Goal: Information Seeking & Learning: Learn about a topic

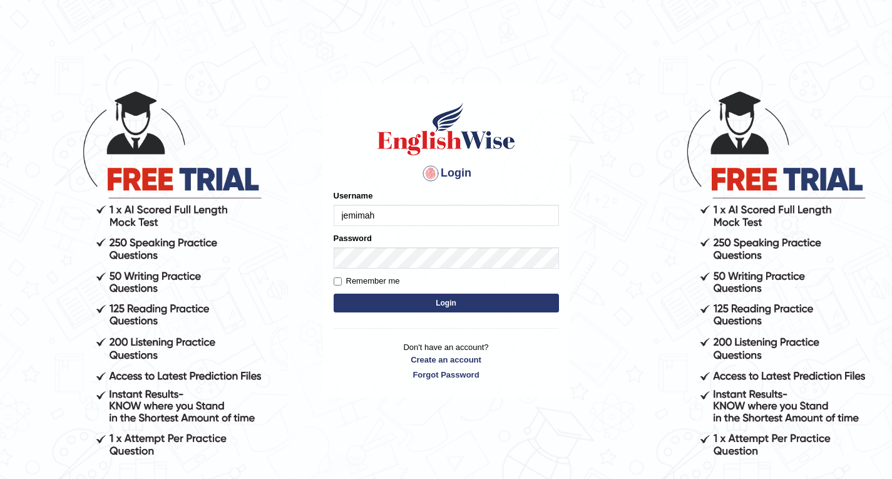
type input "jemimah"
click at [338, 281] on input "Remember me" at bounding box center [338, 281] width 8 height 8
checkbox input "true"
click at [405, 299] on button "Login" at bounding box center [446, 303] width 225 height 19
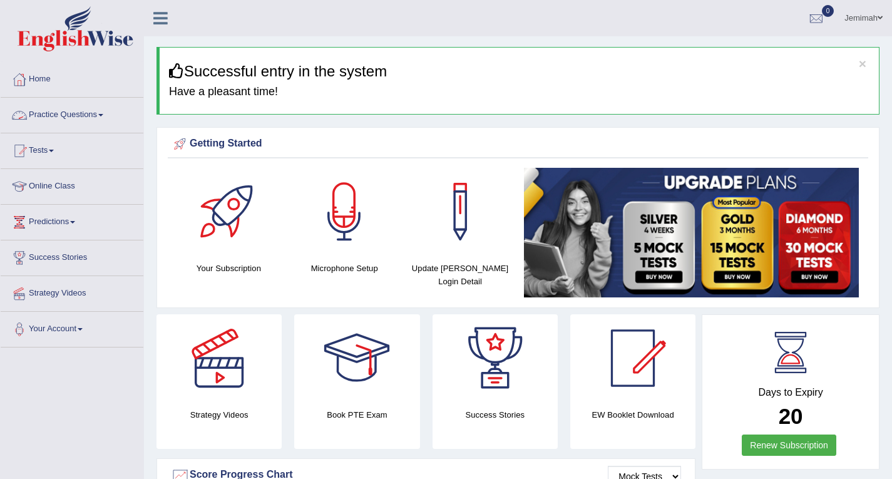
click at [99, 114] on link "Practice Questions" at bounding box center [72, 113] width 143 height 31
click at [99, 114] on link "Practice Questions" at bounding box center [71, 113] width 140 height 31
click at [109, 119] on link "Practice Questions" at bounding box center [72, 113] width 143 height 31
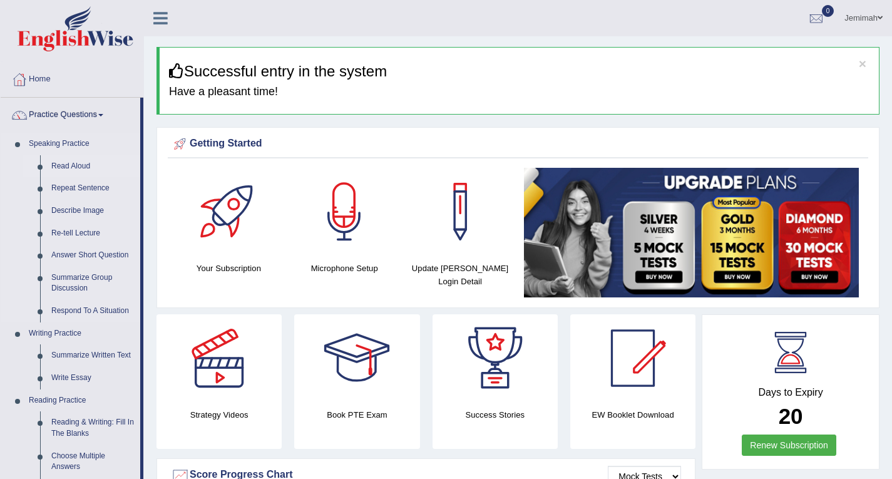
click at [98, 165] on link "Read Aloud" at bounding box center [93, 166] width 95 height 23
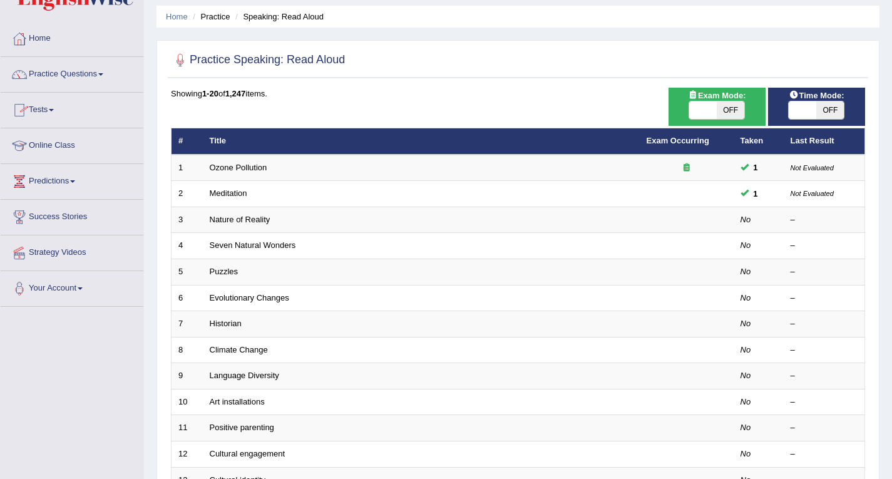
scroll to position [63, 0]
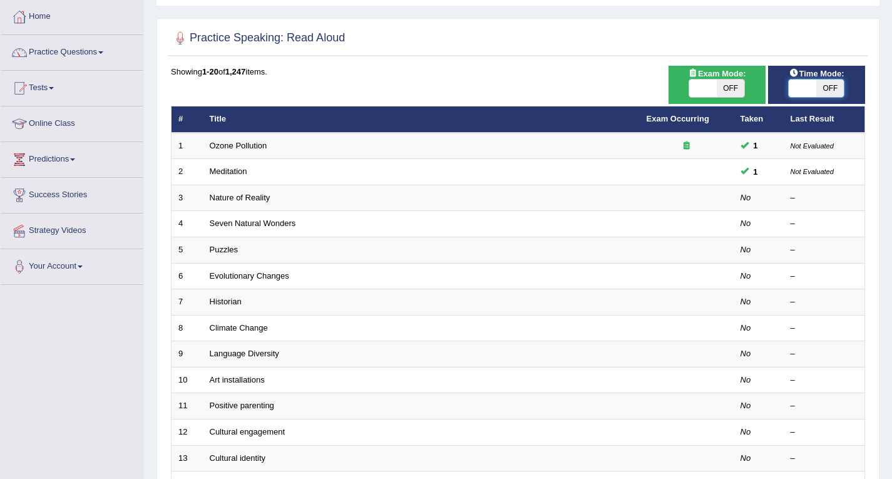
click at [794, 88] on span at bounding box center [803, 89] width 28 height 18
checkbox input "true"
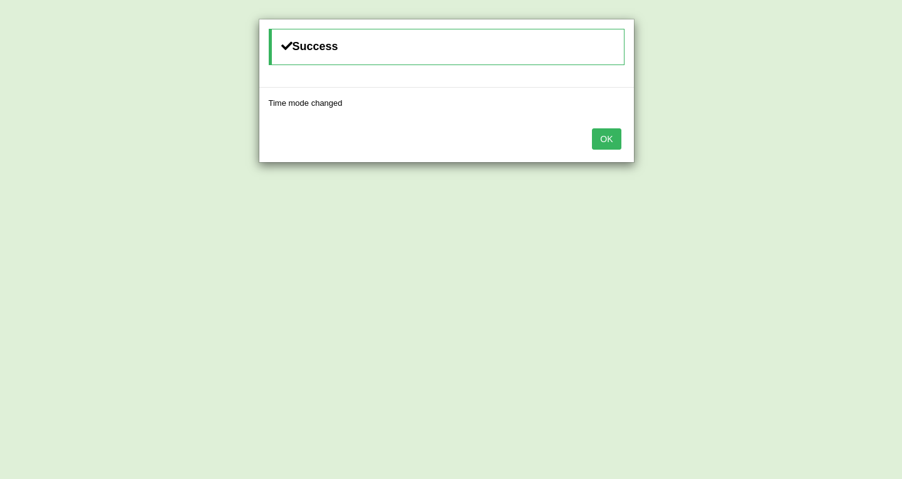
click at [621, 139] on button "OK" at bounding box center [606, 138] width 29 height 21
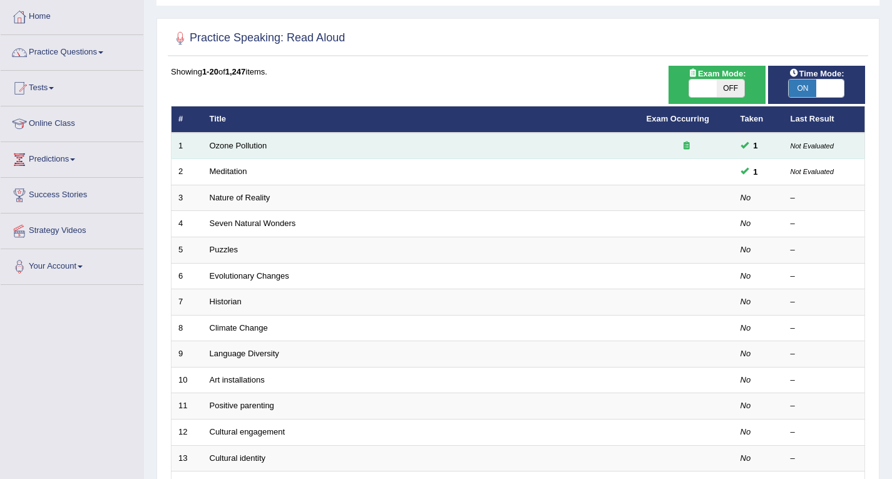
click at [539, 150] on td "Ozone Pollution" at bounding box center [421, 146] width 437 height 26
click at [562, 143] on td "Ozone Pollution" at bounding box center [421, 146] width 437 height 26
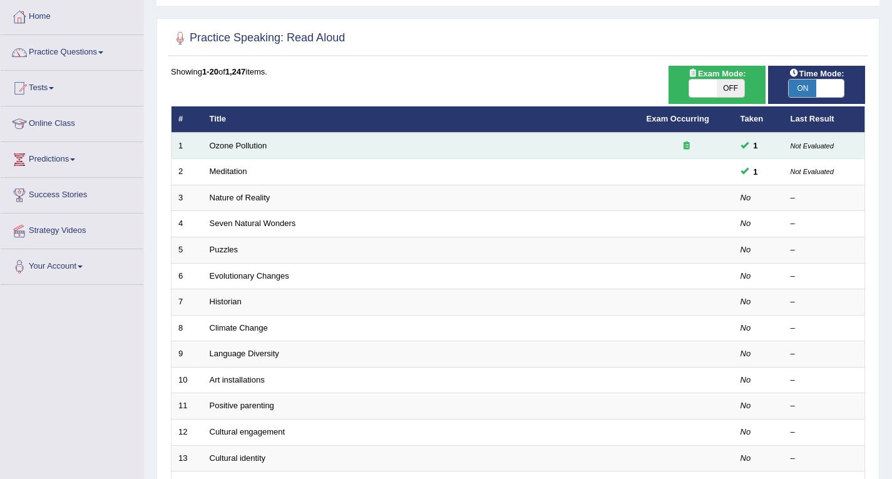
click at [562, 143] on td "Ozone Pollution" at bounding box center [421, 146] width 437 height 26
click at [595, 150] on td "Ozone Pollution" at bounding box center [421, 146] width 437 height 26
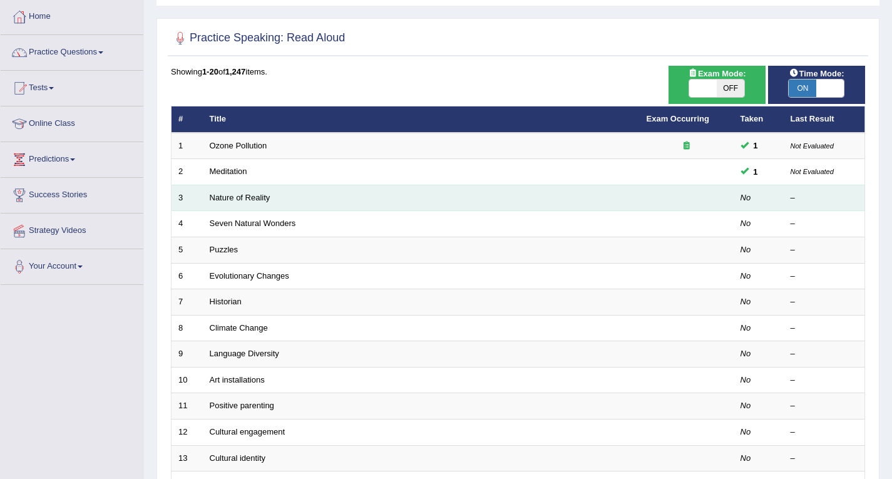
click at [396, 196] on td "Nature of Reality" at bounding box center [421, 198] width 437 height 26
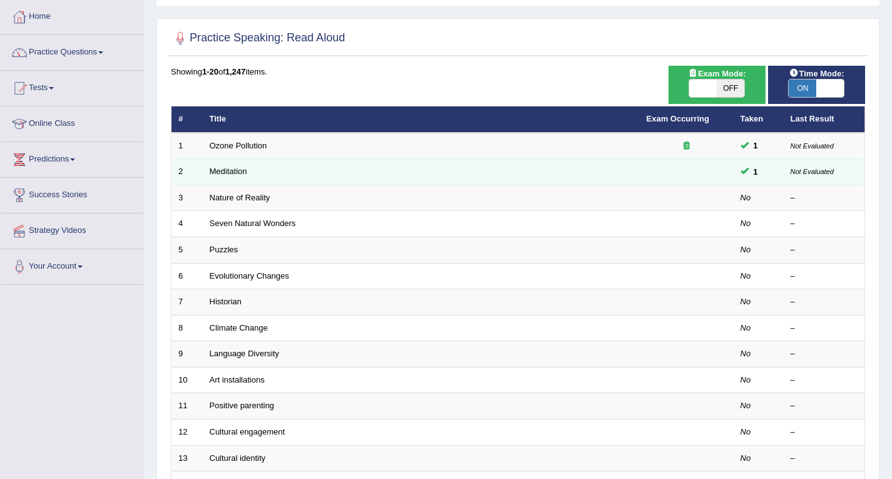
click at [421, 174] on td "Meditation" at bounding box center [421, 172] width 437 height 26
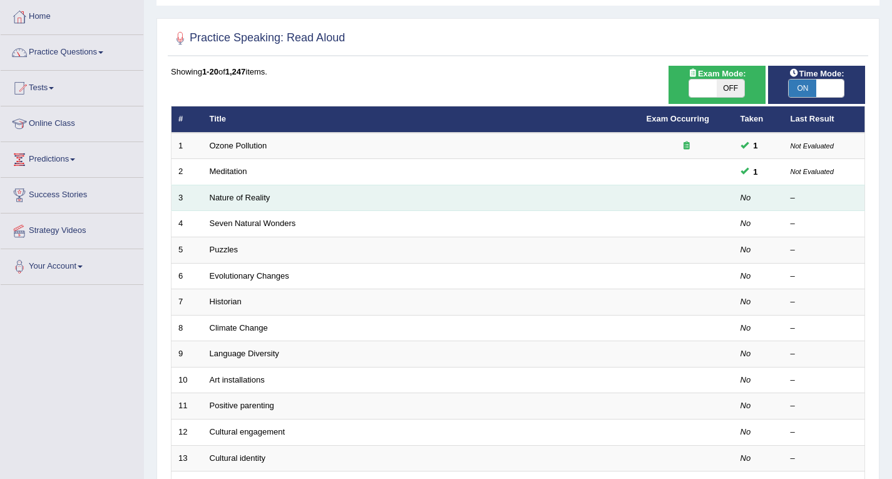
click at [398, 196] on td "Nature of Reality" at bounding box center [421, 198] width 437 height 26
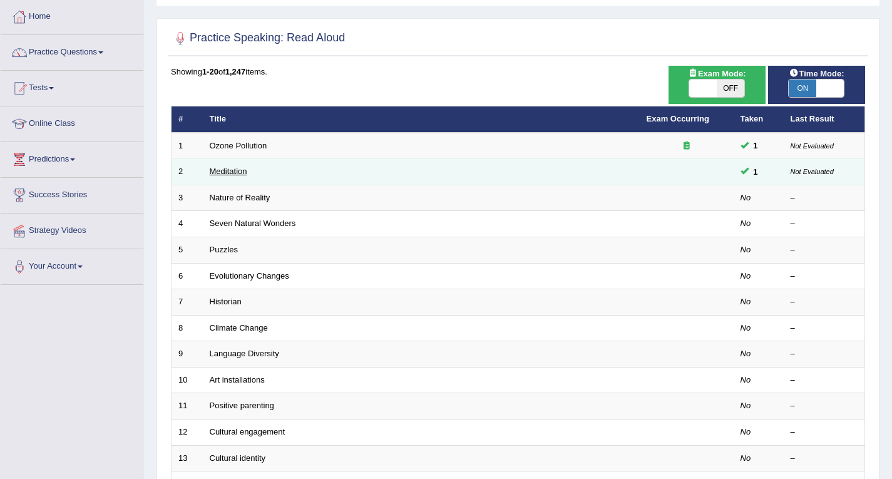
click at [222, 173] on link "Meditation" at bounding box center [229, 171] width 38 height 9
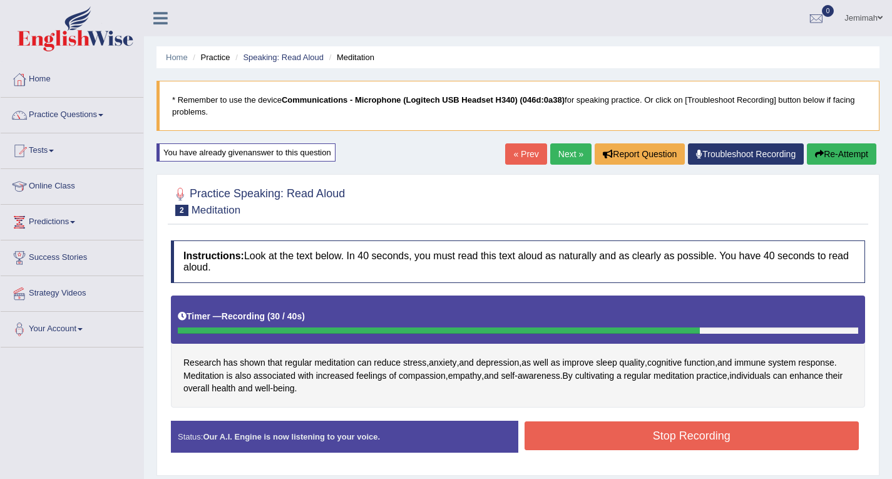
click at [672, 437] on button "Stop Recording" at bounding box center [692, 435] width 335 height 29
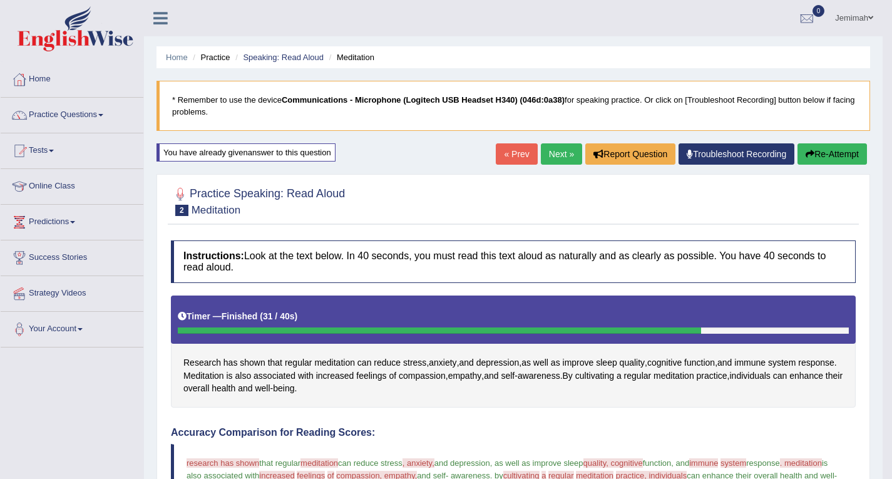
click at [819, 148] on button "Re-Attempt" at bounding box center [833, 153] width 70 height 21
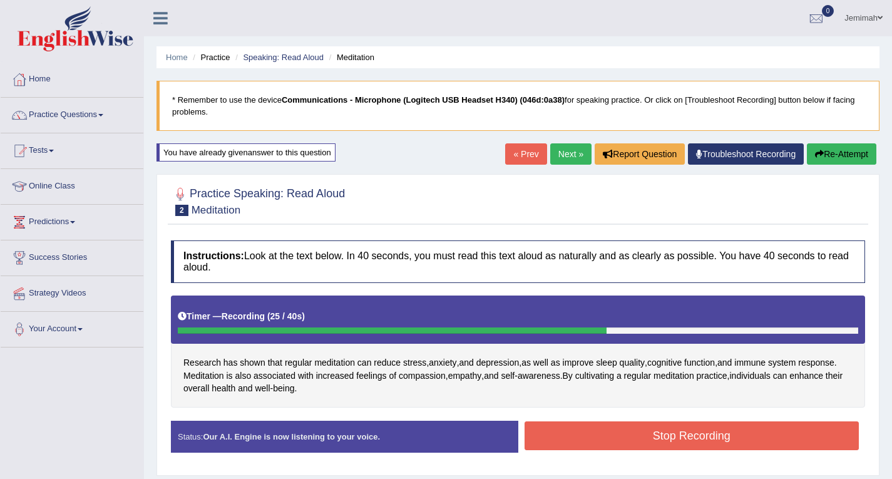
click at [727, 428] on button "Stop Recording" at bounding box center [692, 435] width 335 height 29
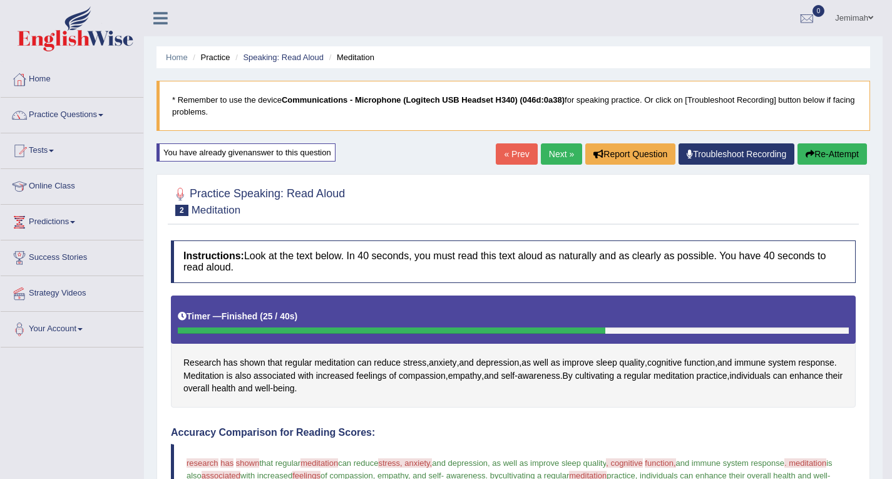
click at [830, 155] on button "Re-Attempt" at bounding box center [833, 153] width 70 height 21
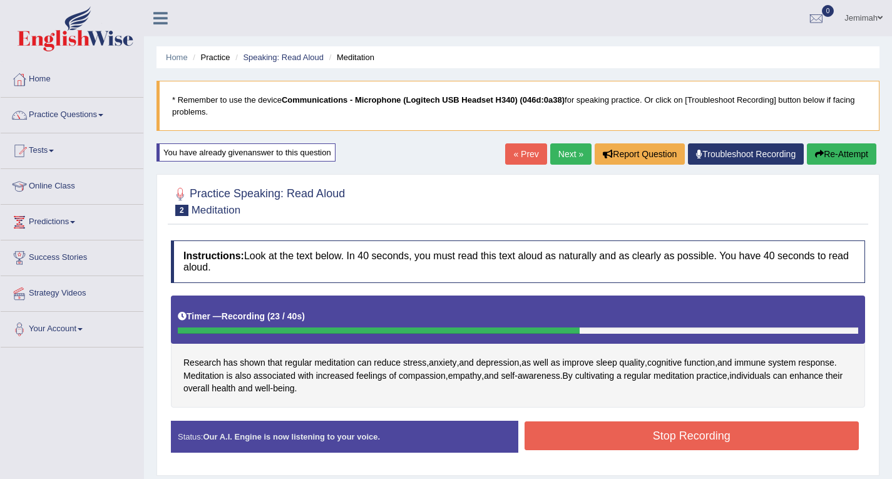
click at [819, 424] on button "Stop Recording" at bounding box center [692, 435] width 335 height 29
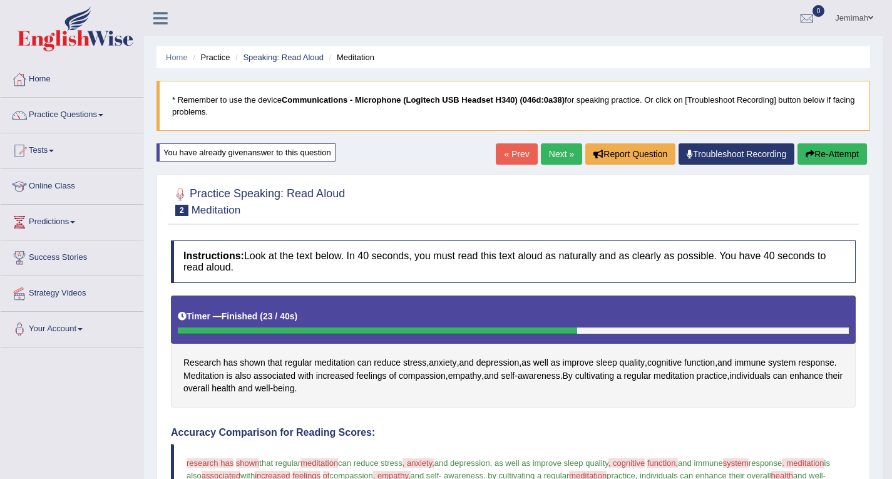
click at [106, 117] on link "Practice Questions" at bounding box center [72, 113] width 143 height 31
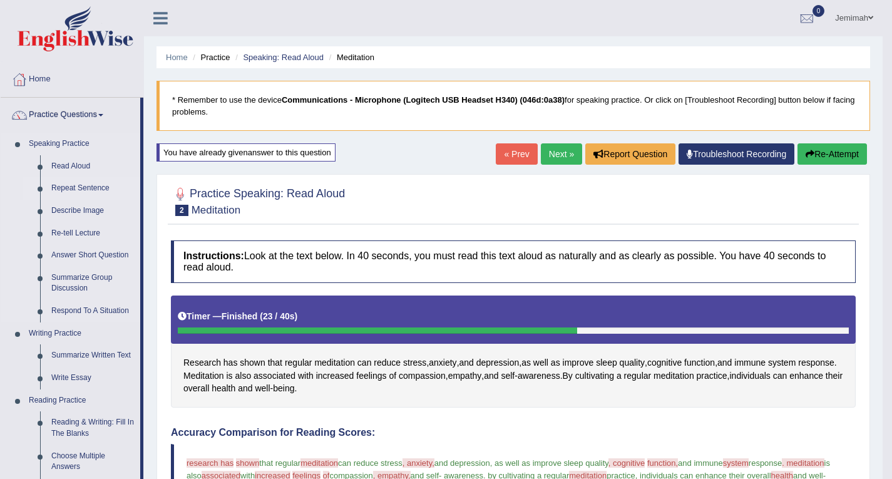
click at [94, 189] on link "Repeat Sentence" at bounding box center [93, 188] width 95 height 23
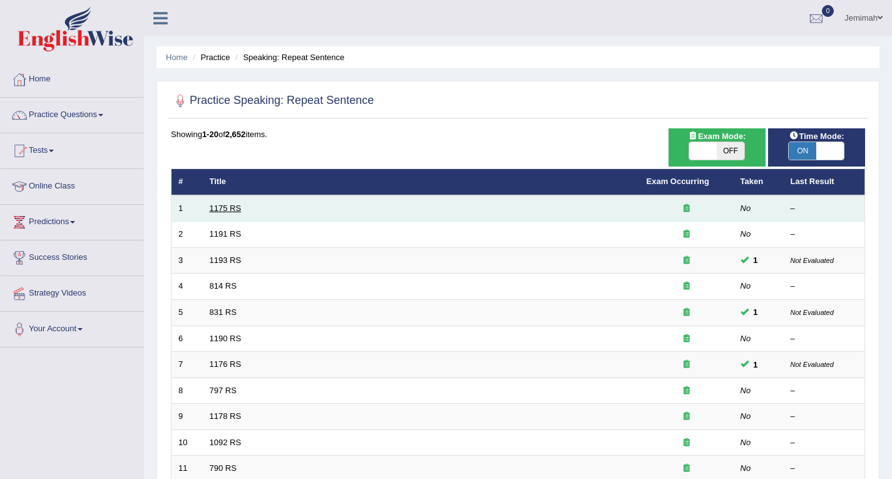
click at [229, 205] on link "1175 RS" at bounding box center [226, 208] width 32 height 9
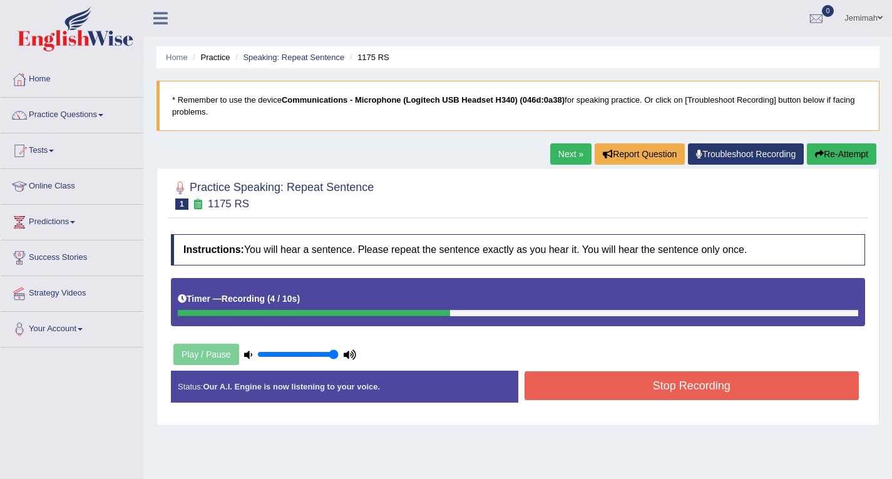
click at [535, 396] on button "Stop Recording" at bounding box center [692, 385] width 335 height 29
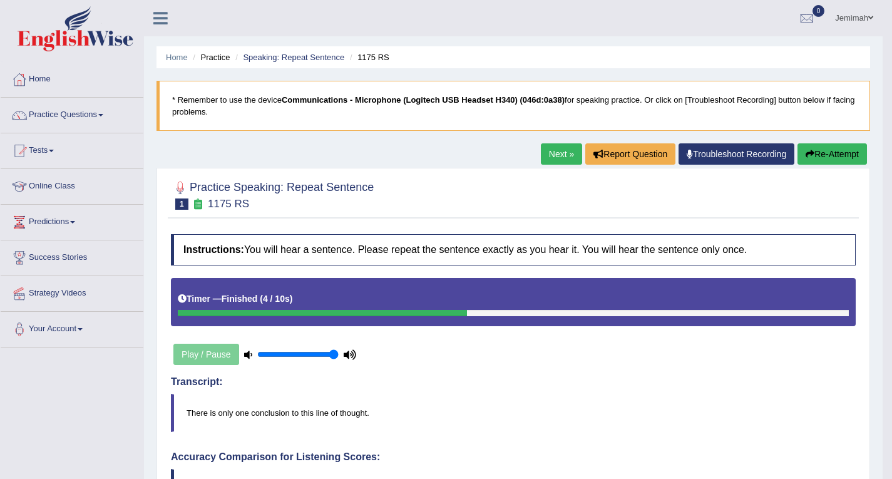
click at [822, 151] on button "Re-Attempt" at bounding box center [833, 153] width 70 height 21
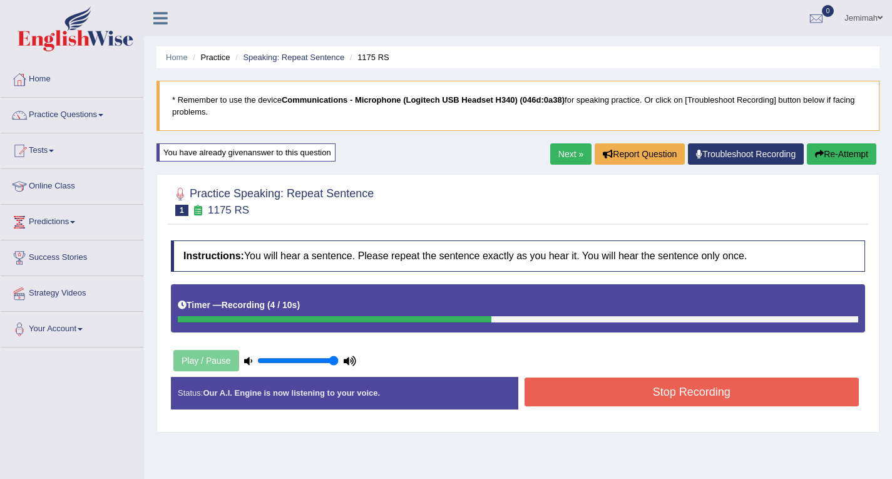
click at [747, 400] on button "Stop Recording" at bounding box center [692, 392] width 335 height 29
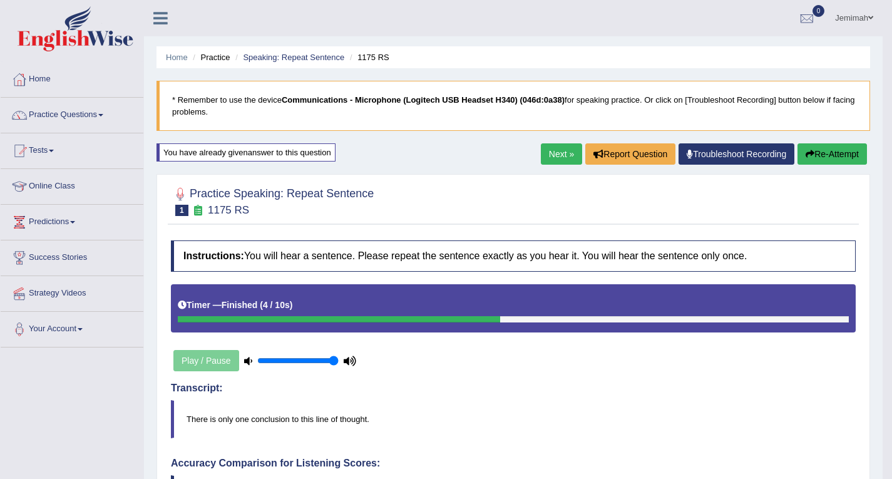
click at [840, 152] on button "Re-Attempt" at bounding box center [833, 153] width 70 height 21
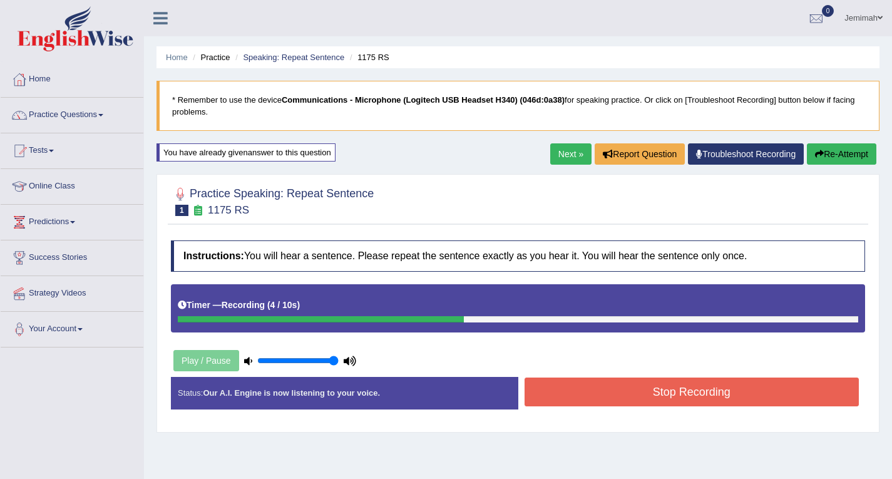
click at [664, 385] on button "Stop Recording" at bounding box center [692, 392] width 335 height 29
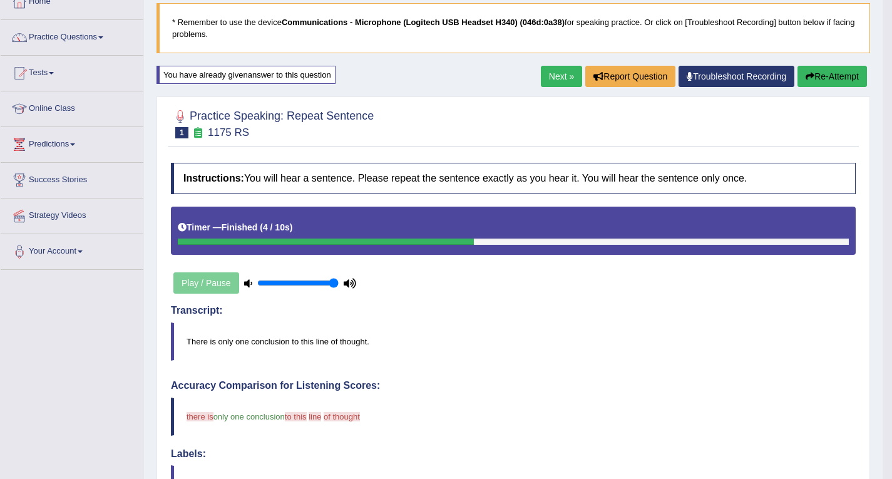
scroll to position [62, 0]
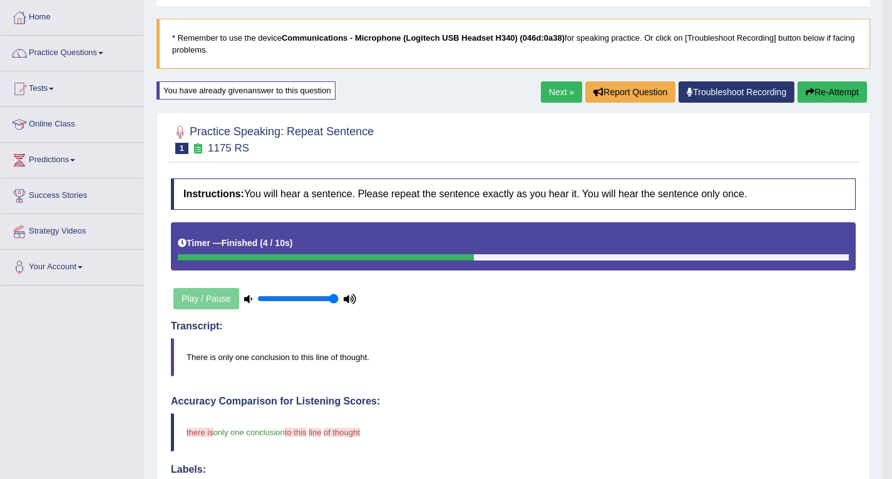
click at [817, 91] on button "Re-Attempt" at bounding box center [833, 91] width 70 height 21
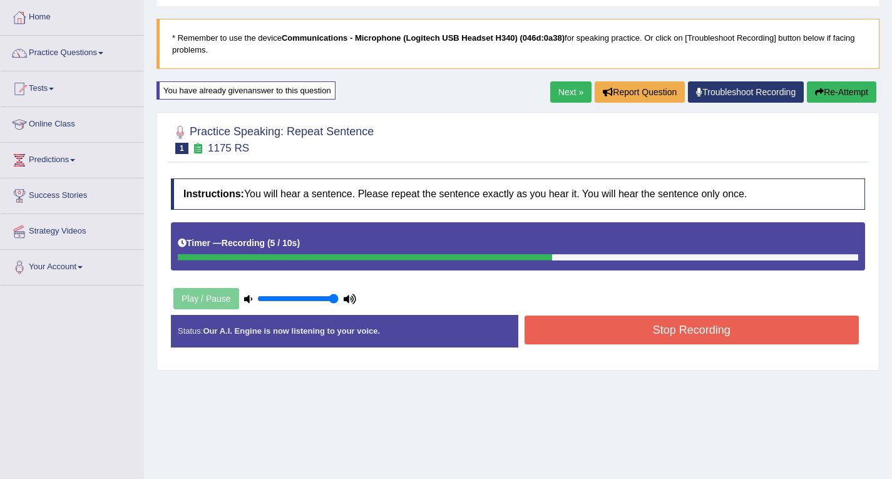
click at [756, 320] on button "Stop Recording" at bounding box center [692, 330] width 335 height 29
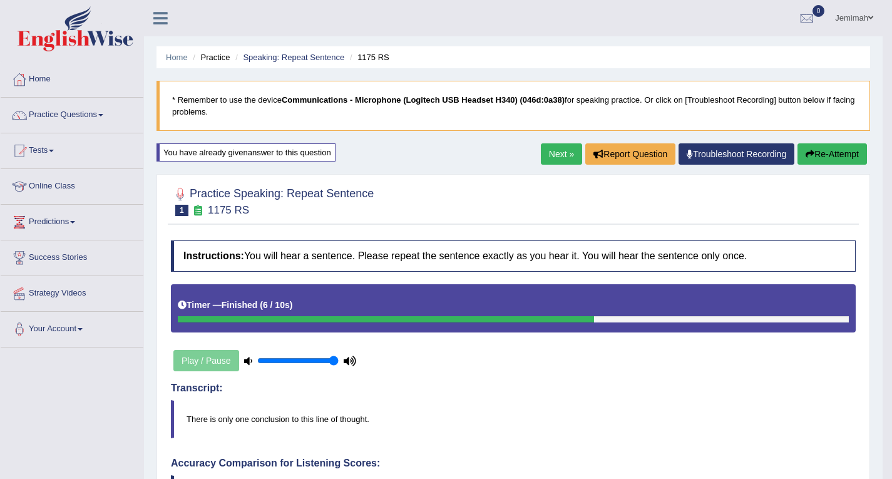
click at [816, 153] on button "Re-Attempt" at bounding box center [833, 153] width 70 height 21
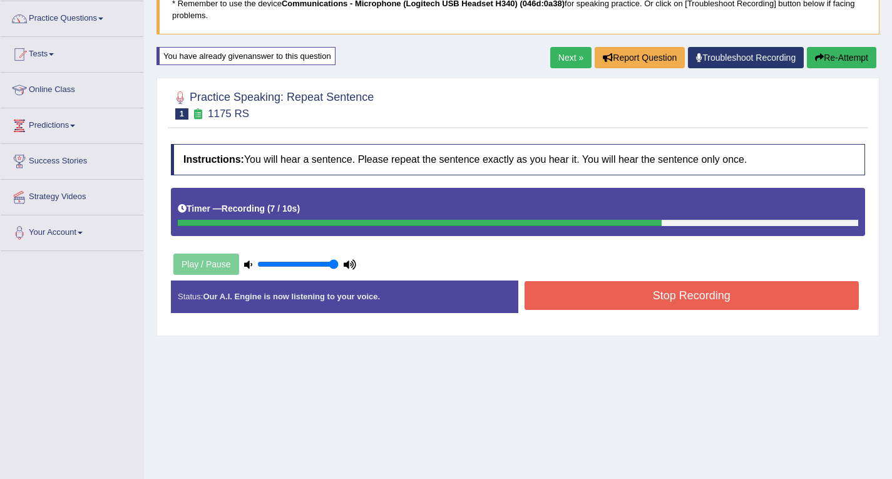
scroll to position [178, 0]
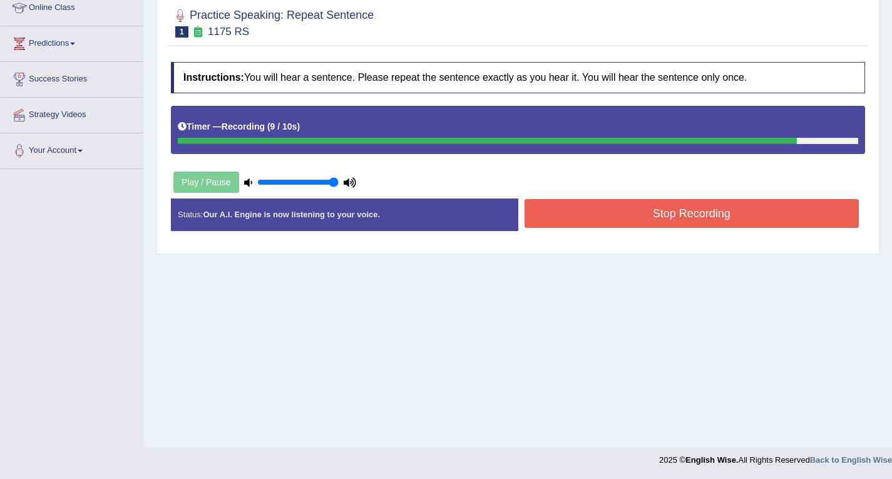
click at [686, 222] on button "Stop Recording" at bounding box center [692, 213] width 335 height 29
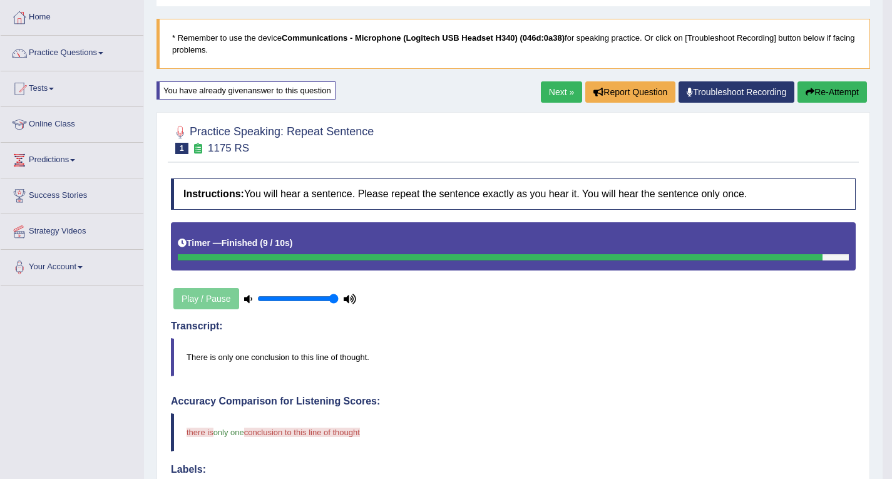
scroll to position [0, 0]
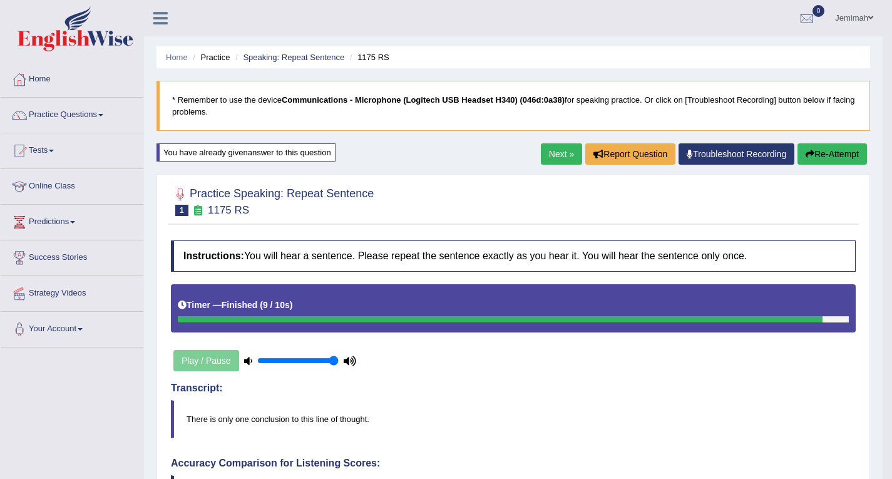
click at [564, 150] on link "Next »" at bounding box center [561, 153] width 41 height 21
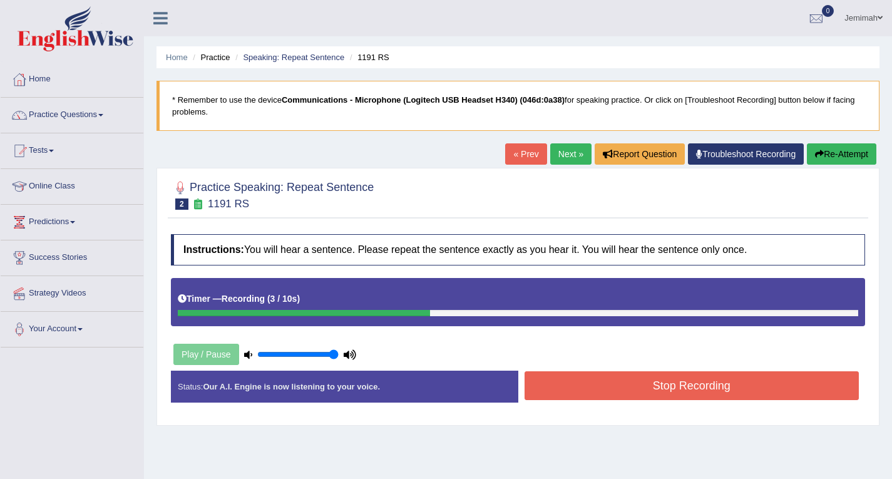
click at [717, 385] on button "Stop Recording" at bounding box center [692, 385] width 335 height 29
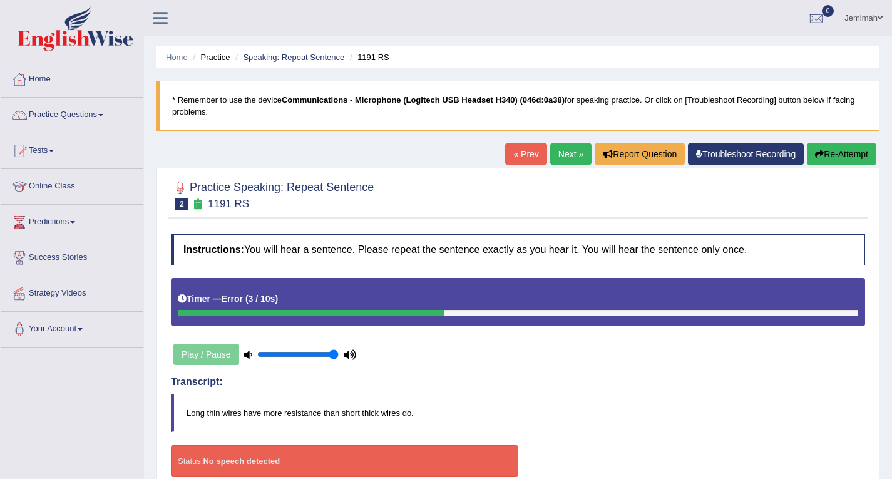
click at [833, 153] on button "Re-Attempt" at bounding box center [842, 153] width 70 height 21
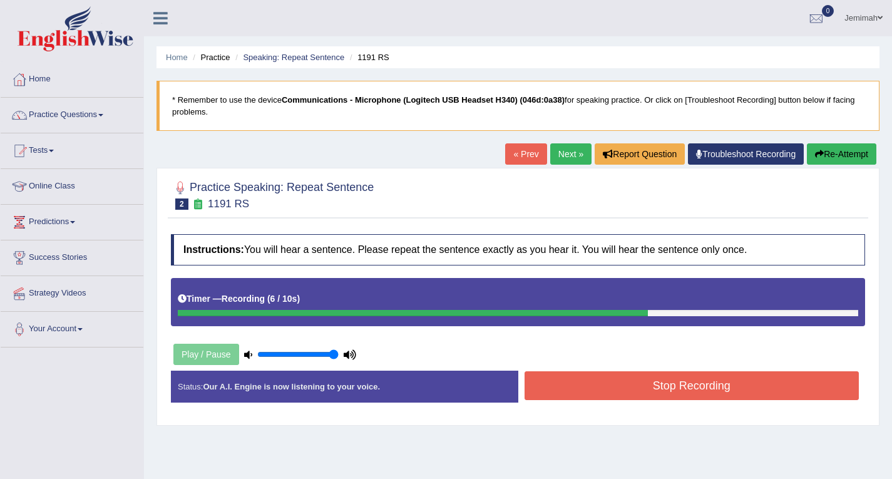
click at [719, 380] on button "Stop Recording" at bounding box center [692, 385] width 335 height 29
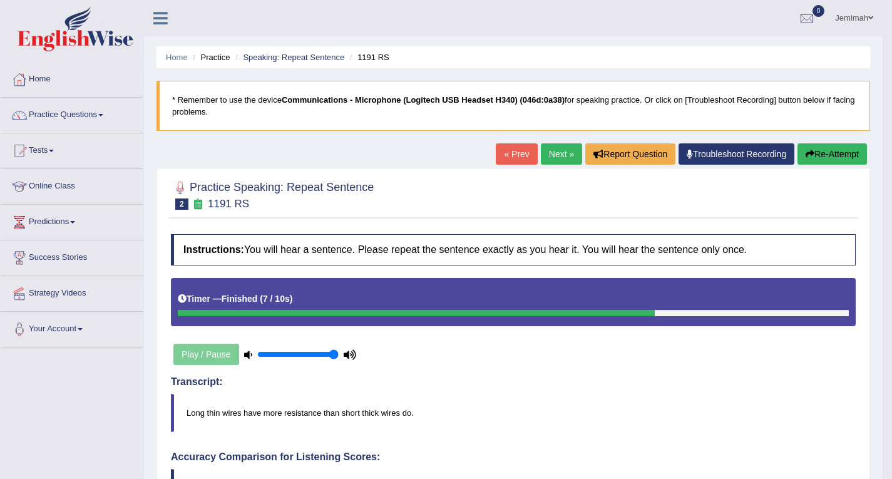
click at [845, 152] on button "Re-Attempt" at bounding box center [833, 153] width 70 height 21
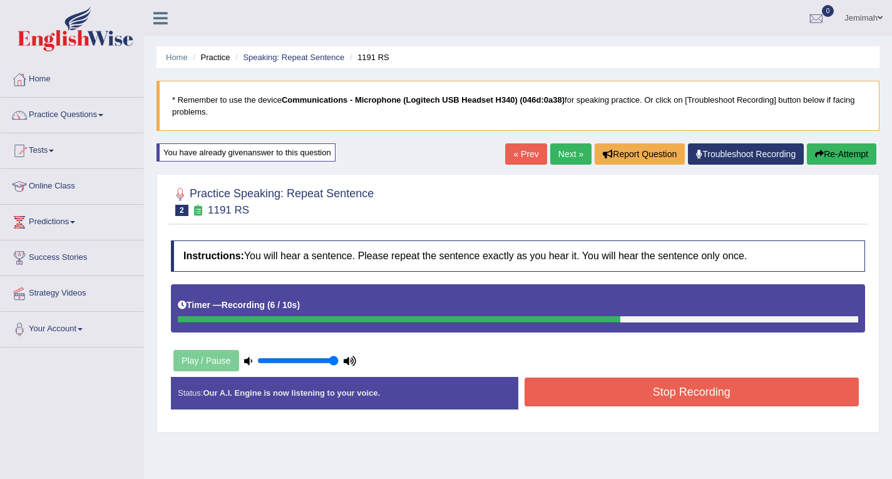
click at [789, 385] on button "Stop Recording" at bounding box center [692, 392] width 335 height 29
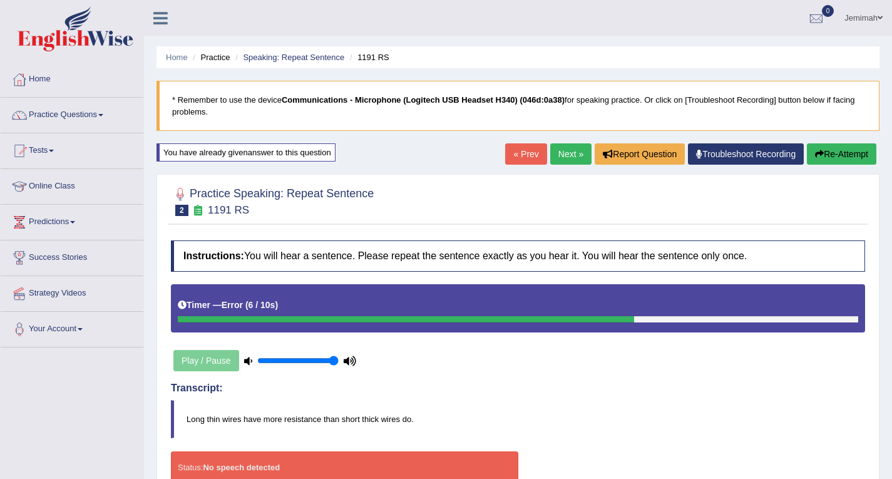
click at [840, 155] on button "Re-Attempt" at bounding box center [842, 153] width 70 height 21
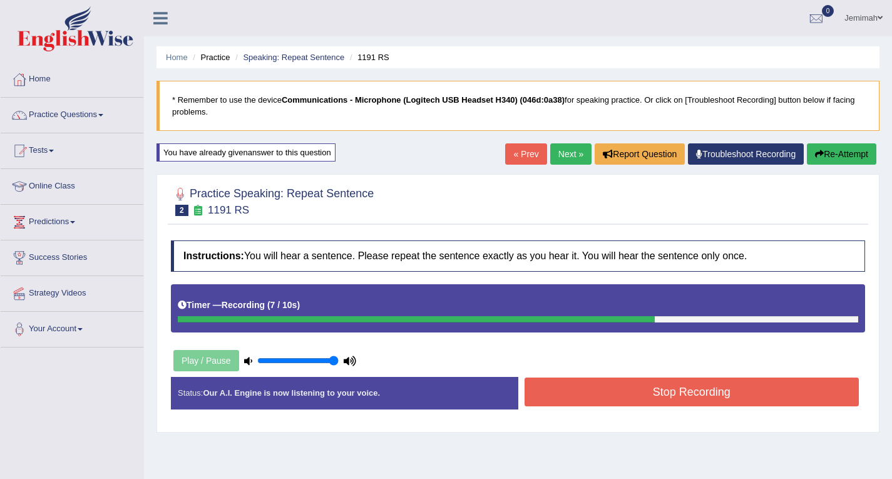
drag, startPoint x: 654, startPoint y: 380, endPoint x: 656, endPoint y: 373, distance: 7.0
click at [655, 376] on div "Instructions: You will hear a sentence. Please repeat the sentence exactly as y…" at bounding box center [518, 329] width 701 height 191
click at [636, 387] on button "Stop Recording" at bounding box center [692, 392] width 335 height 29
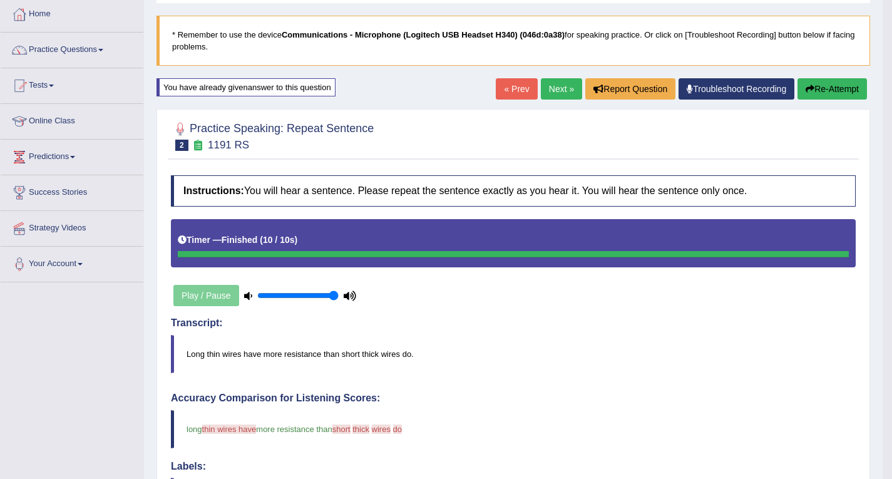
scroll to position [62, 0]
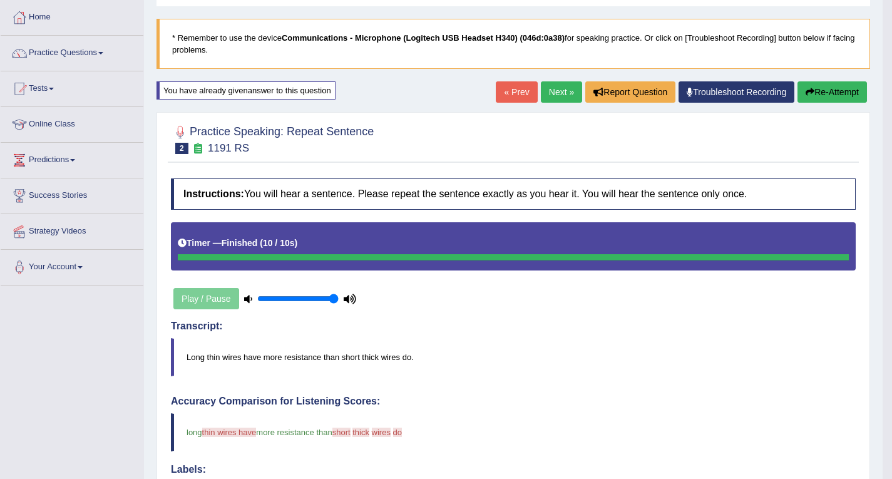
click at [812, 86] on button "Re-Attempt" at bounding box center [833, 91] width 70 height 21
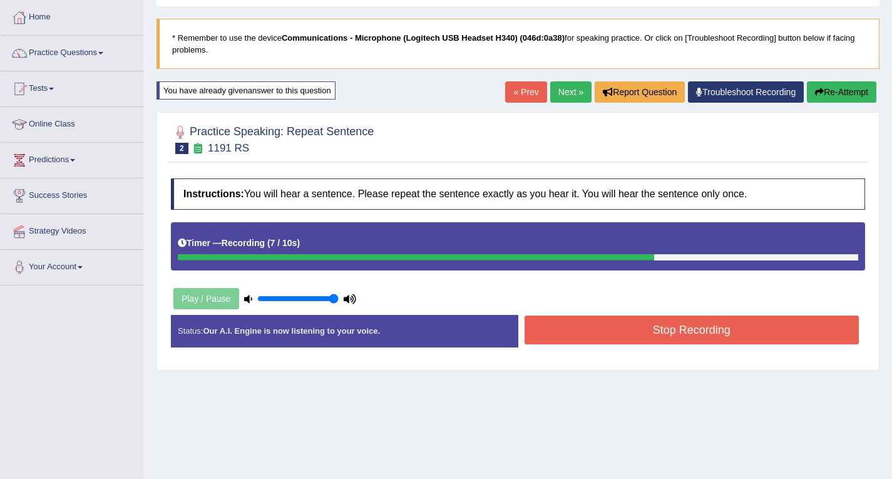
click at [594, 343] on button "Stop Recording" at bounding box center [692, 330] width 335 height 29
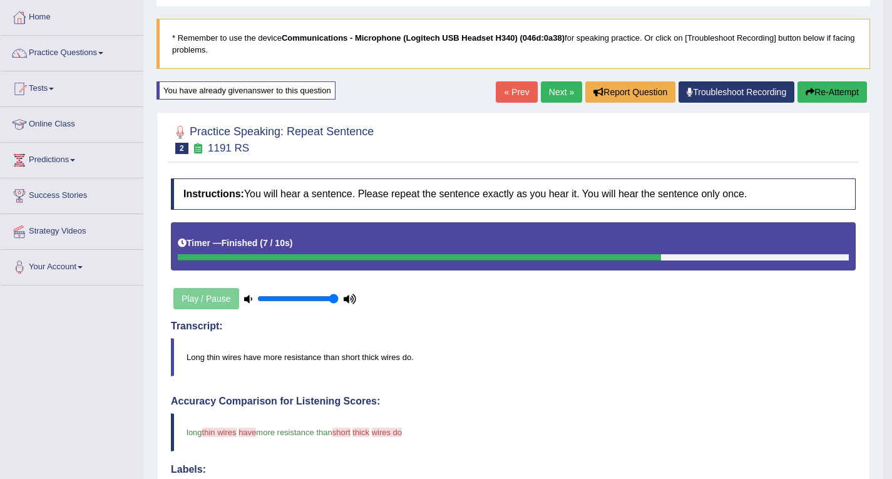
click at [845, 89] on button "Re-Attempt" at bounding box center [833, 91] width 70 height 21
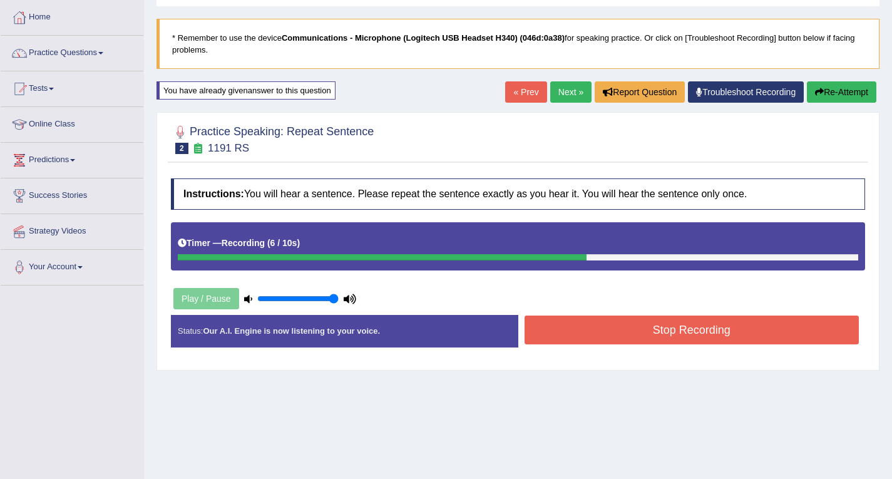
click at [653, 334] on button "Stop Recording" at bounding box center [692, 330] width 335 height 29
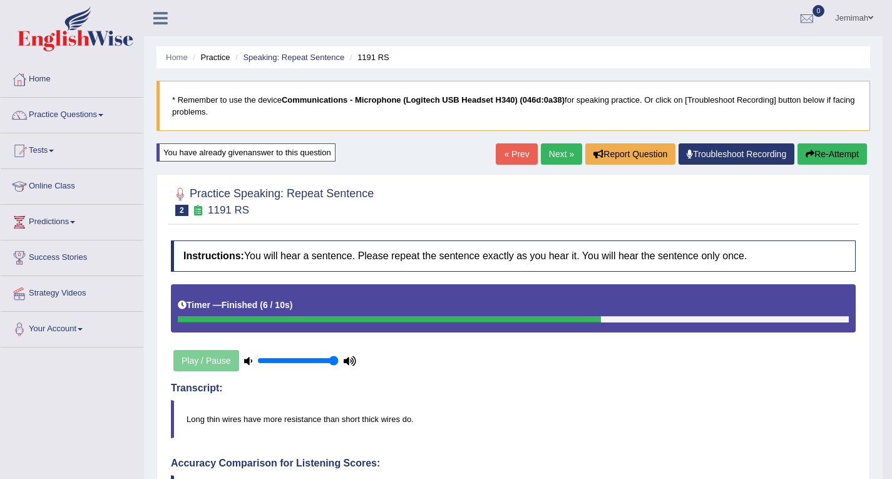
click at [564, 153] on link "Next »" at bounding box center [561, 153] width 41 height 21
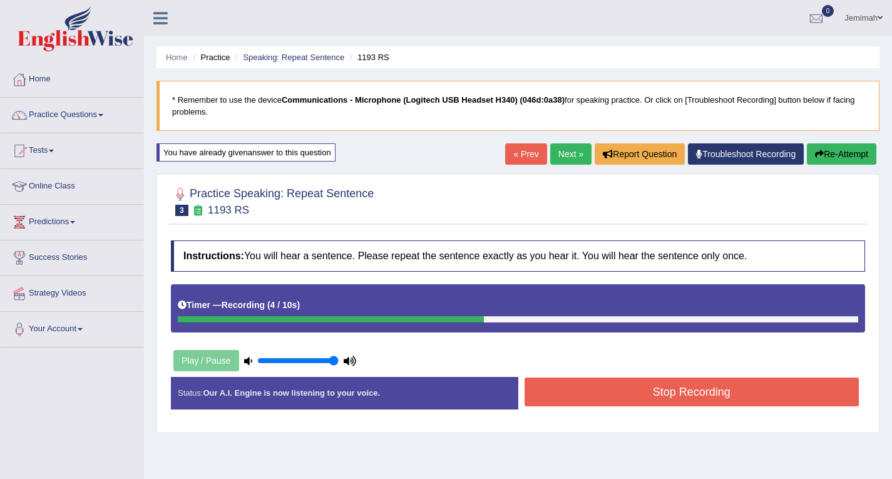
click at [661, 395] on button "Stop Recording" at bounding box center [692, 392] width 335 height 29
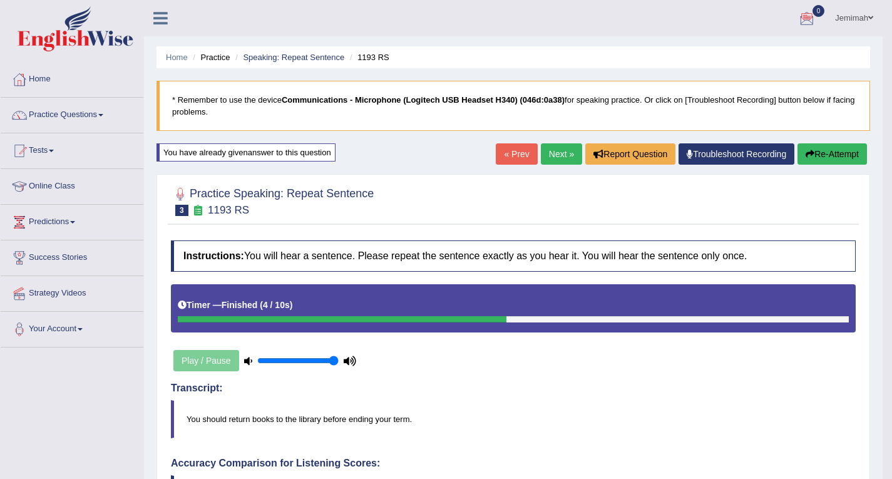
click at [103, 116] on span at bounding box center [100, 115] width 5 height 3
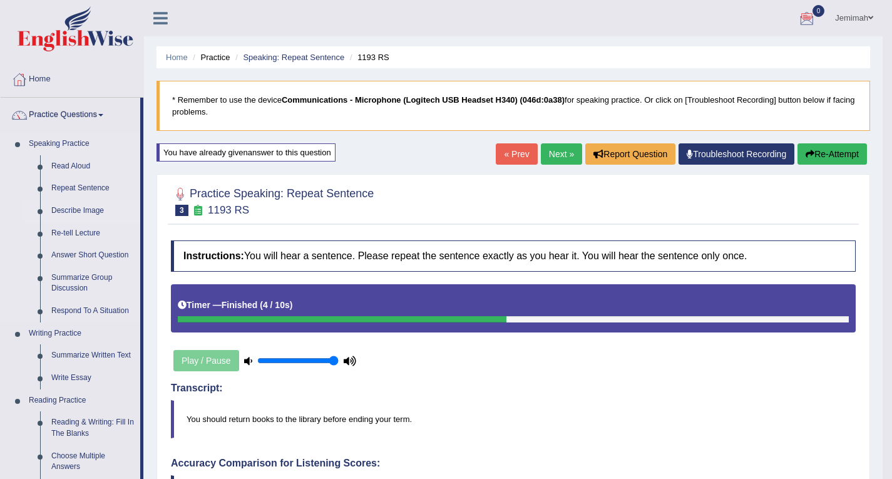
click at [86, 208] on link "Describe Image" at bounding box center [93, 211] width 95 height 23
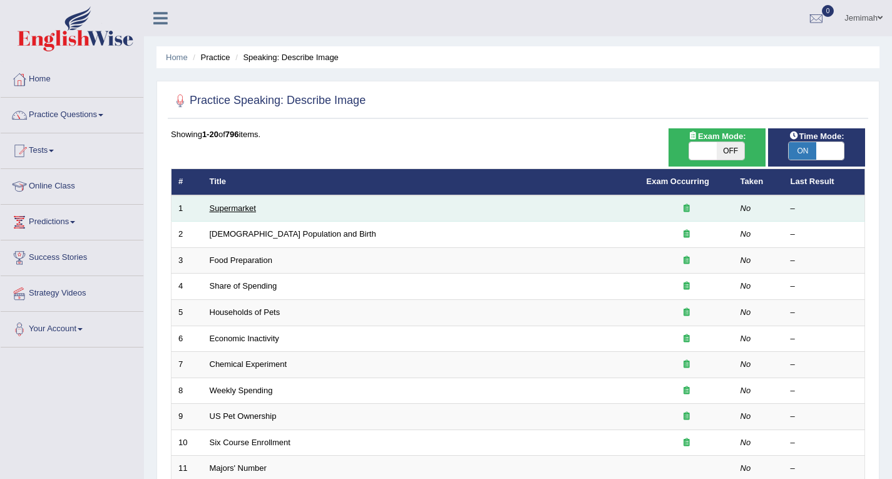
click at [240, 210] on link "Supermarket" at bounding box center [233, 208] width 46 height 9
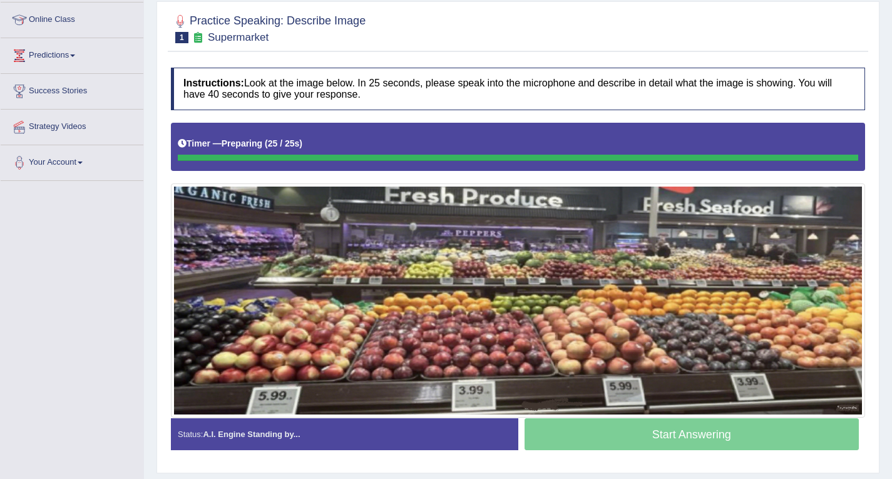
scroll to position [202, 0]
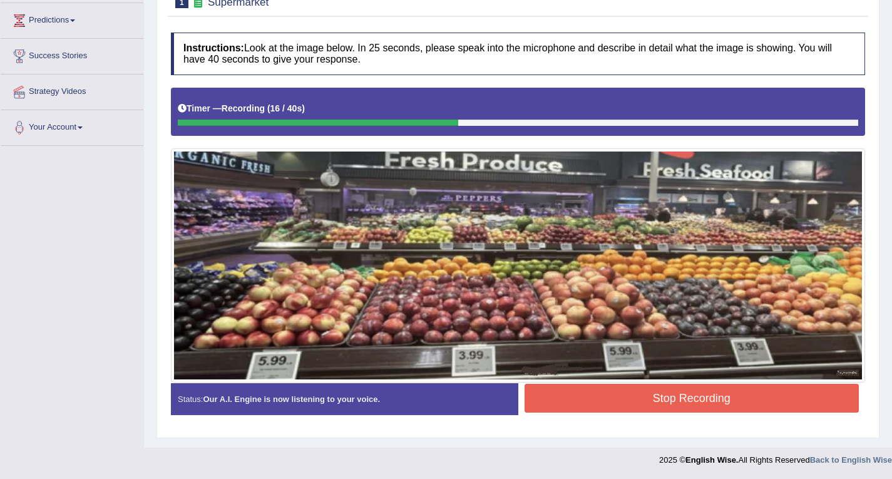
click at [670, 404] on button "Stop Recording" at bounding box center [692, 398] width 335 height 29
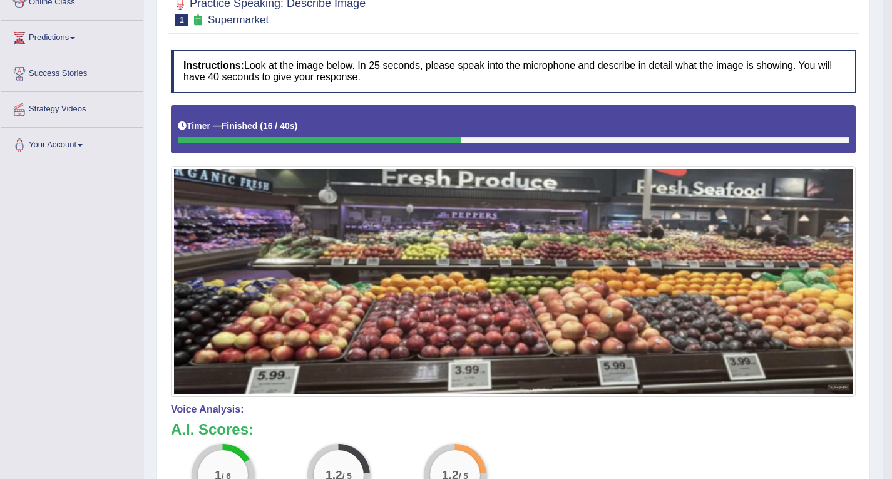
scroll to position [139, 0]
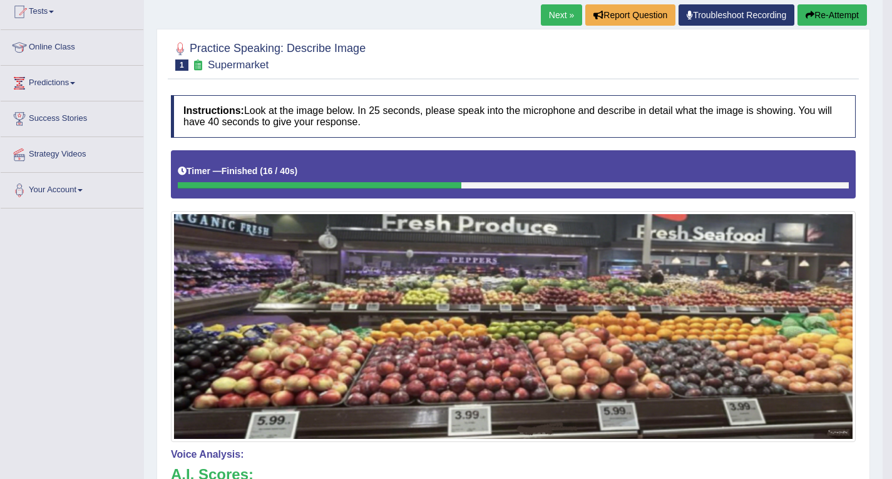
drag, startPoint x: 480, startPoint y: 230, endPoint x: 599, endPoint y: 155, distance: 140.7
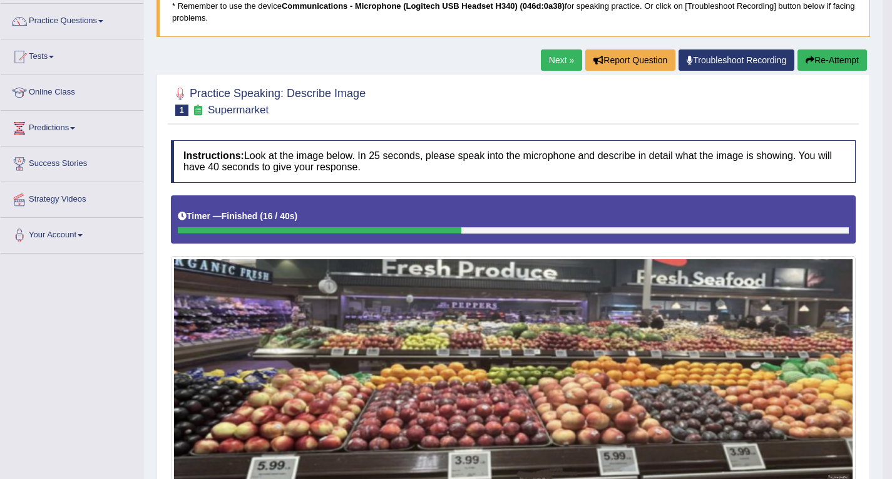
scroll to position [76, 0]
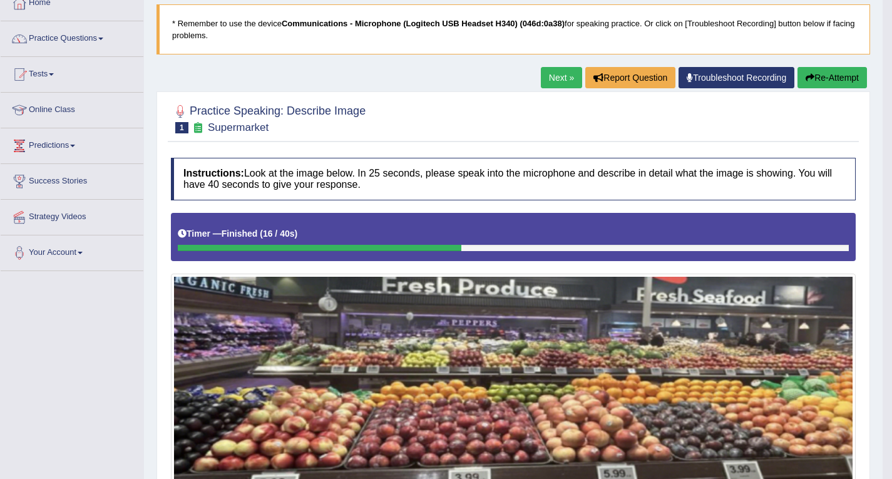
click at [822, 73] on button "Re-Attempt" at bounding box center [833, 77] width 70 height 21
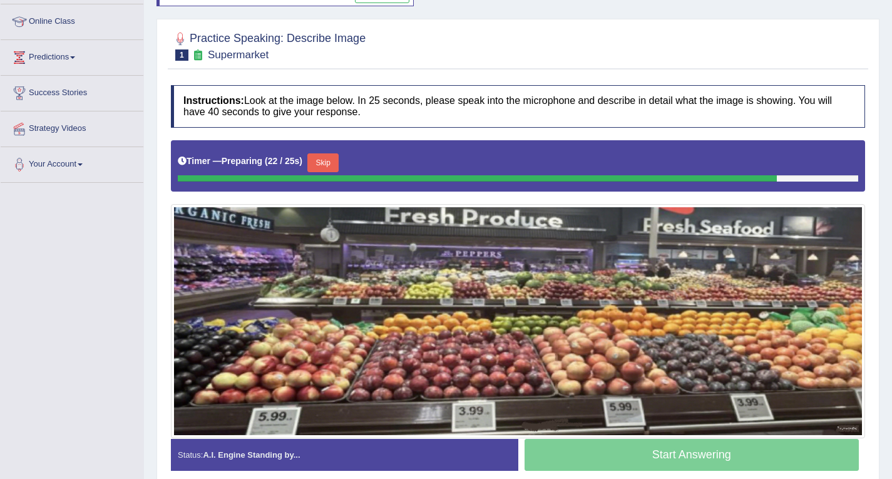
scroll to position [202, 0]
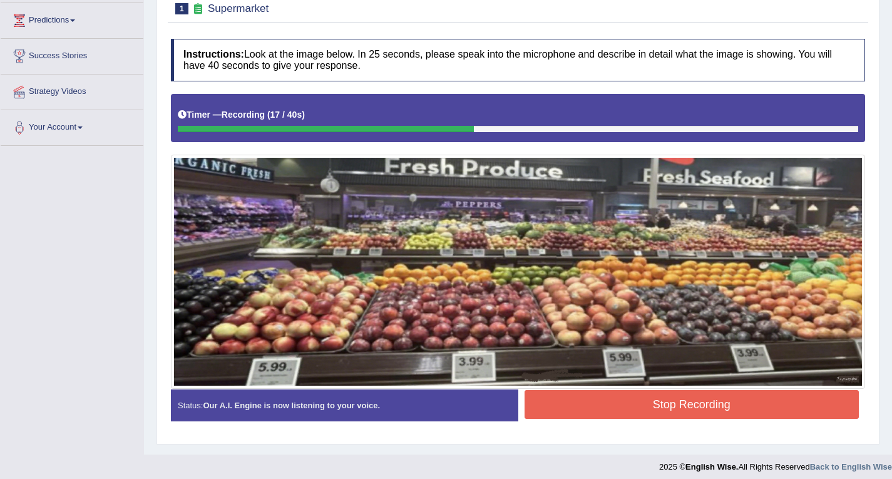
click at [604, 399] on button "Stop Recording" at bounding box center [692, 404] width 335 height 29
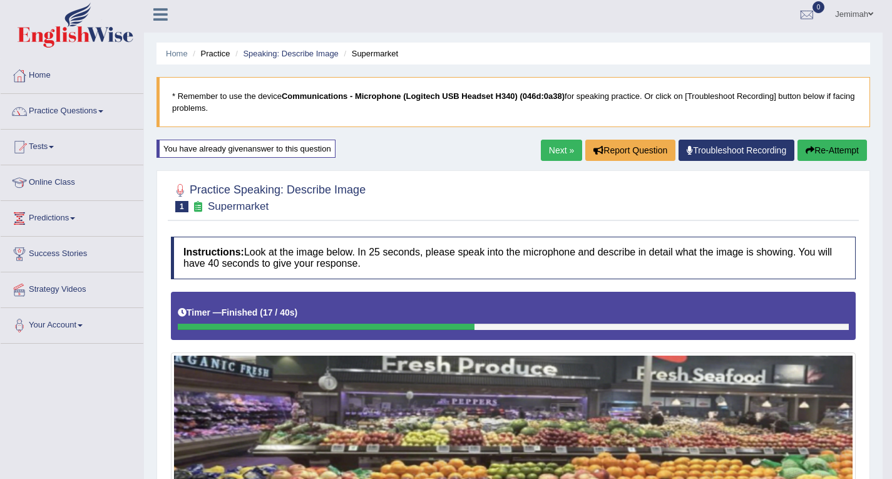
scroll to position [0, 0]
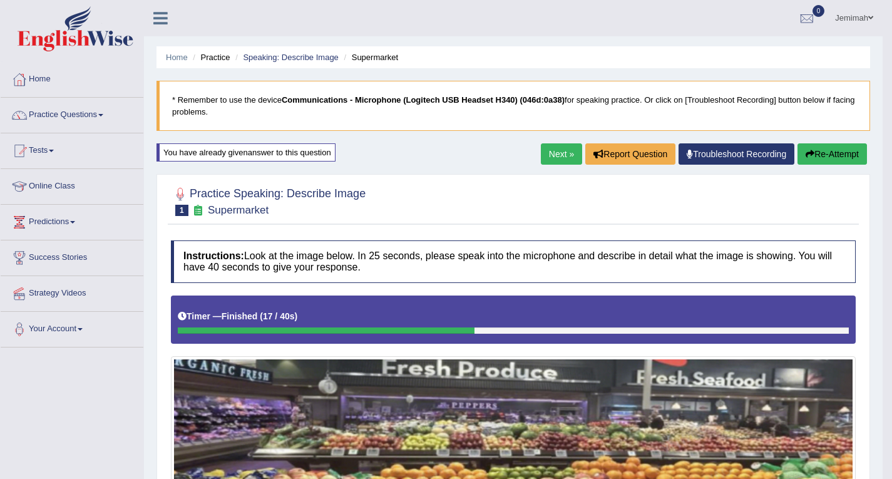
click at [103, 115] on span at bounding box center [100, 115] width 5 height 3
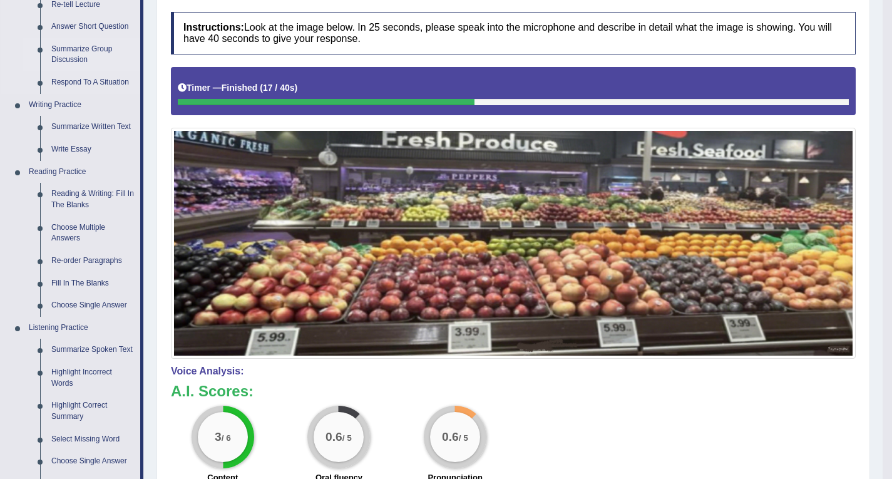
scroll to position [251, 0]
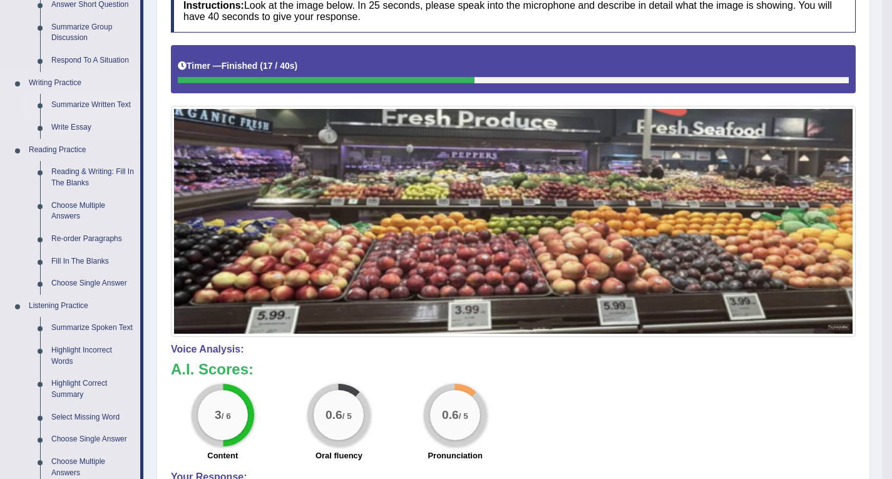
click at [106, 101] on link "Summarize Written Text" at bounding box center [93, 105] width 95 height 23
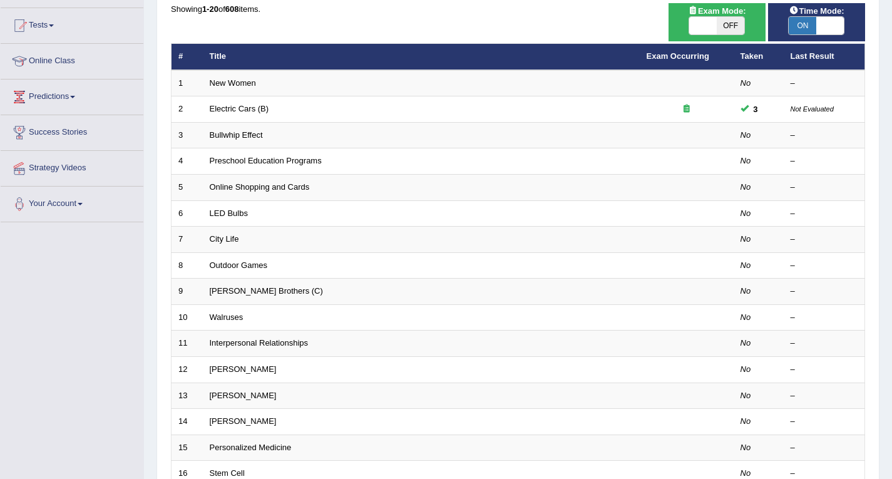
scroll to position [63, 0]
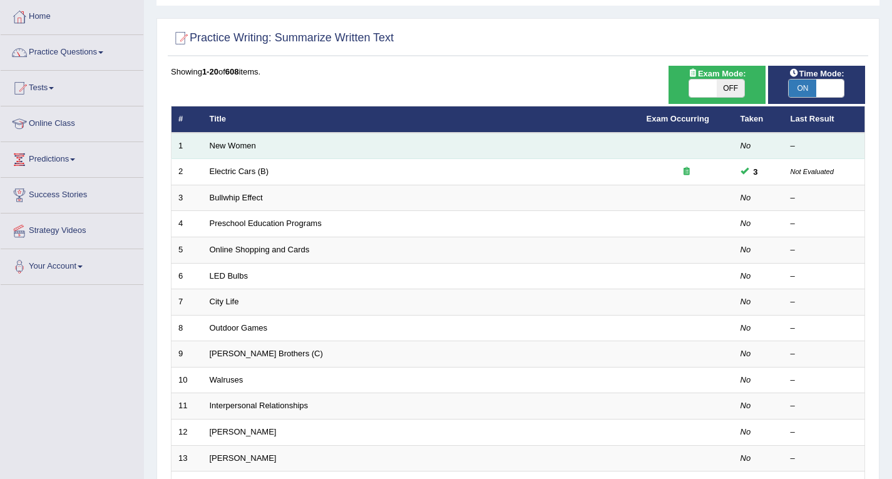
click at [274, 145] on td "New Women" at bounding box center [421, 146] width 437 height 26
click at [240, 139] on td "New Women" at bounding box center [421, 146] width 437 height 26
click at [248, 147] on link "New Women" at bounding box center [233, 145] width 46 height 9
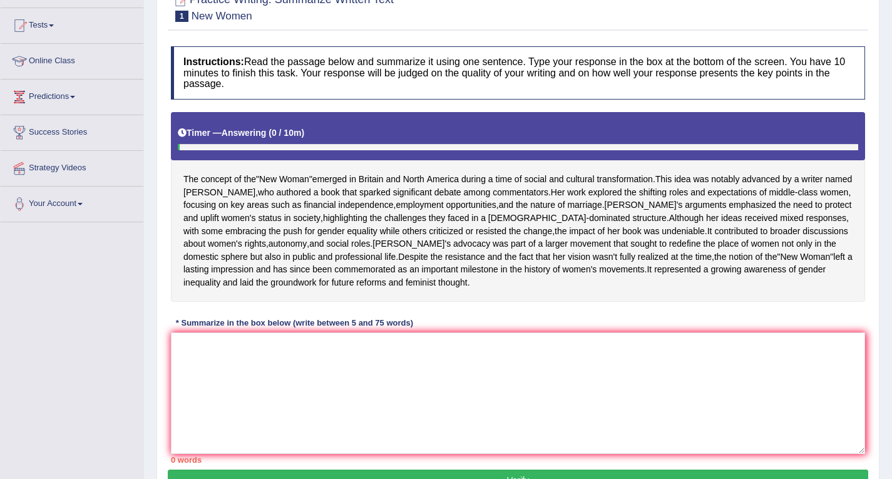
scroll to position [230, 0]
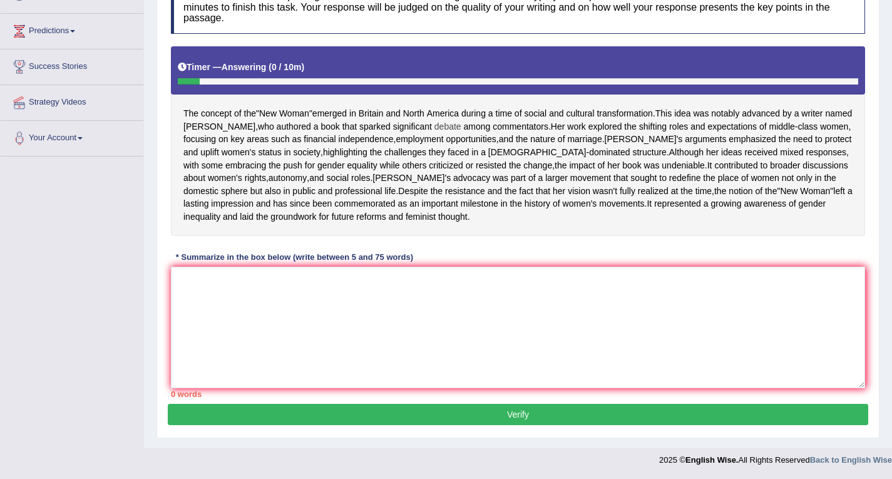
drag, startPoint x: 186, startPoint y: 66, endPoint x: 390, endPoint y: 85, distance: 204.3
click at [430, 85] on div "The concept of the " New Woman " emerged in [GEOGRAPHIC_DATA] and [GEOGRAPHIC_D…" at bounding box center [518, 141] width 695 height 190
drag, startPoint x: 188, startPoint y: 67, endPoint x: 304, endPoint y: 75, distance: 116.1
click at [304, 107] on span "Woman" at bounding box center [294, 113] width 30 height 13
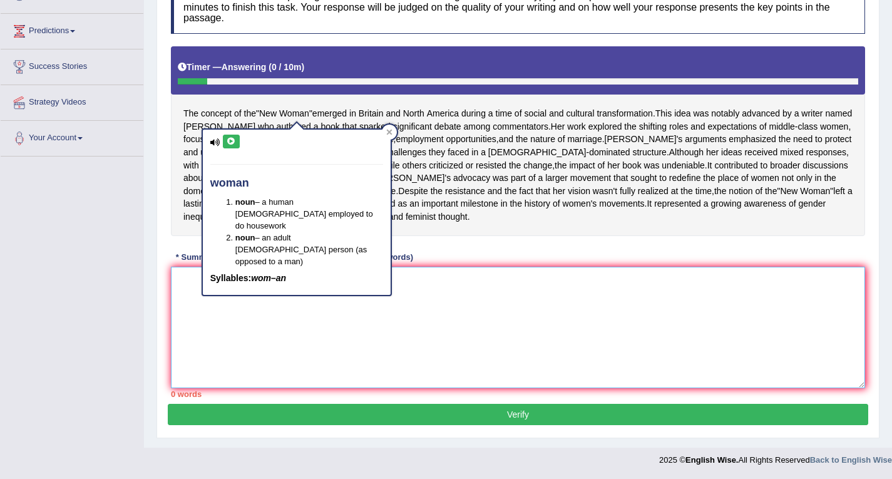
click at [353, 287] on textarea at bounding box center [518, 327] width 695 height 121
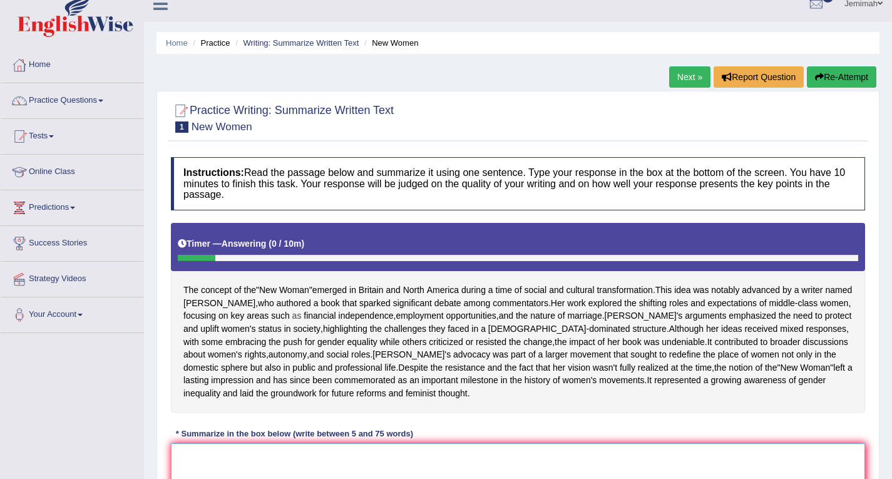
scroll to position [0, 0]
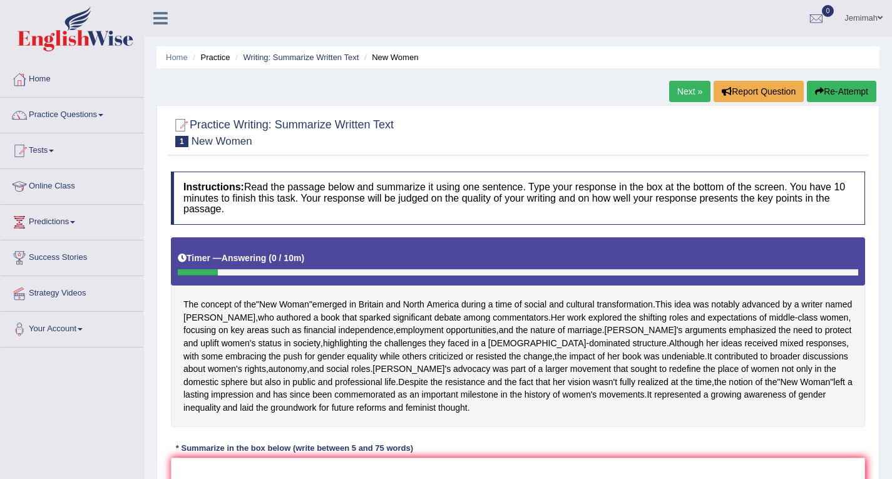
click at [816, 88] on icon "button" at bounding box center [819, 91] width 9 height 9
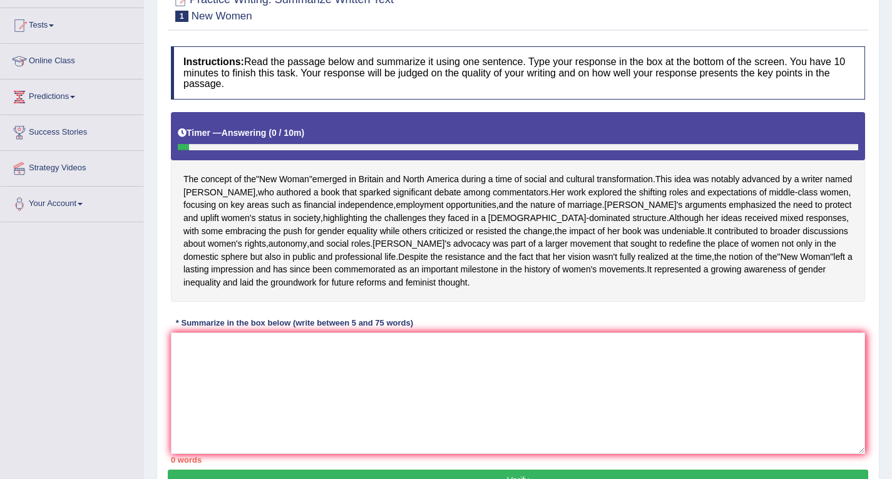
scroll to position [230, 0]
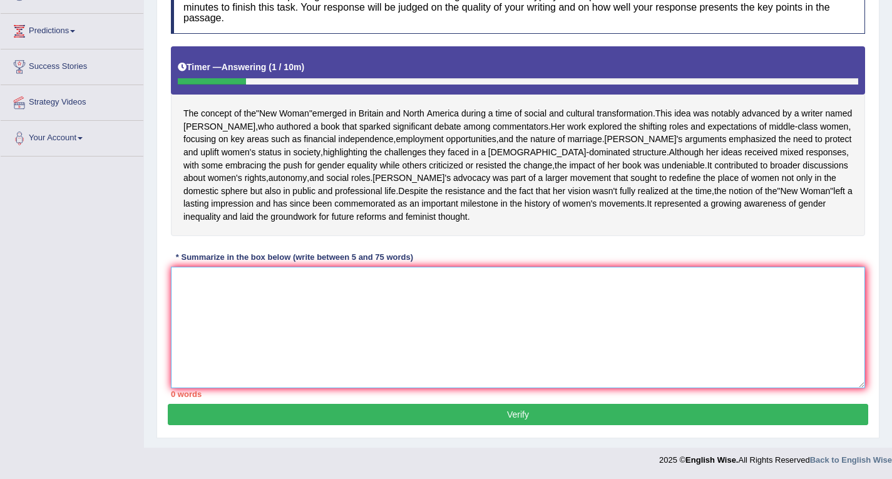
click at [269, 307] on textarea at bounding box center [518, 327] width 695 height 121
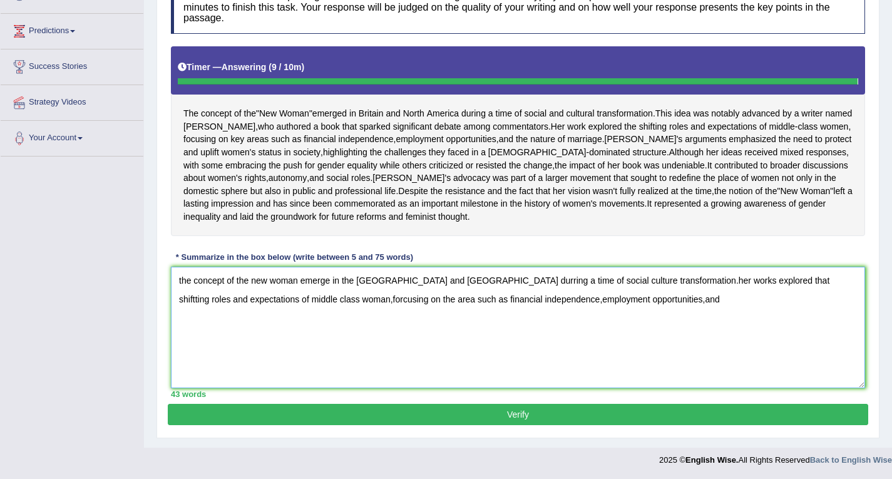
type textarea "the concept of the new woman emerge in the [GEOGRAPHIC_DATA] and [GEOGRAPHIC_DA…"
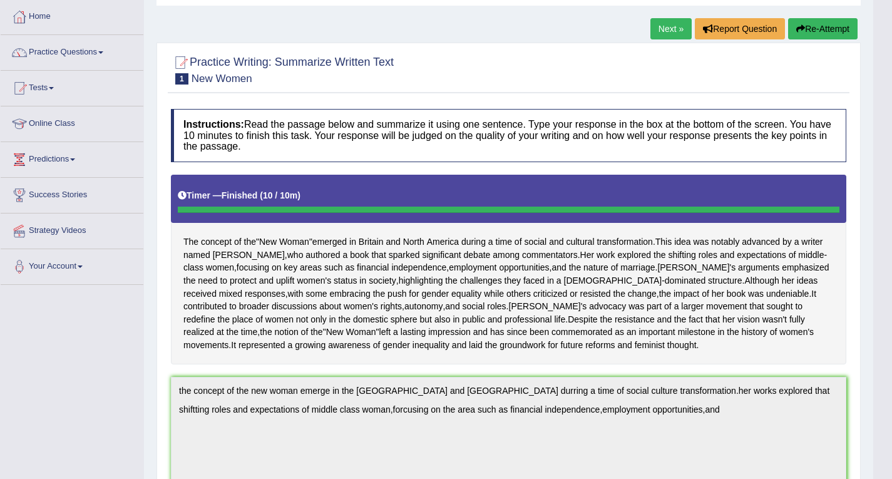
scroll to position [0, 0]
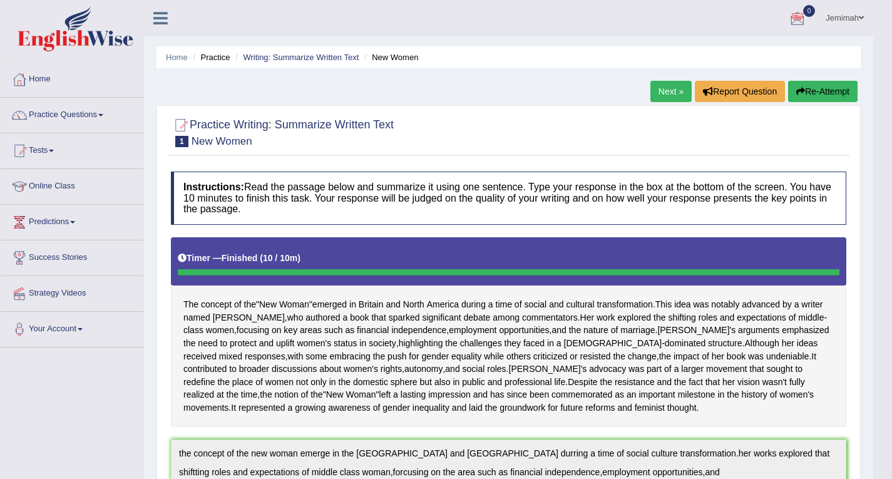
click at [813, 91] on button "Re-Attempt" at bounding box center [823, 91] width 70 height 21
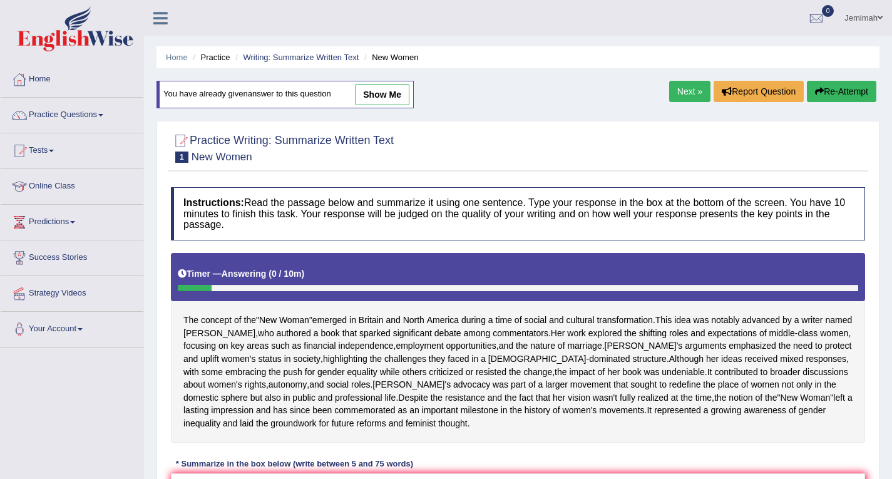
click at [844, 83] on button "Re-Attempt" at bounding box center [842, 91] width 70 height 21
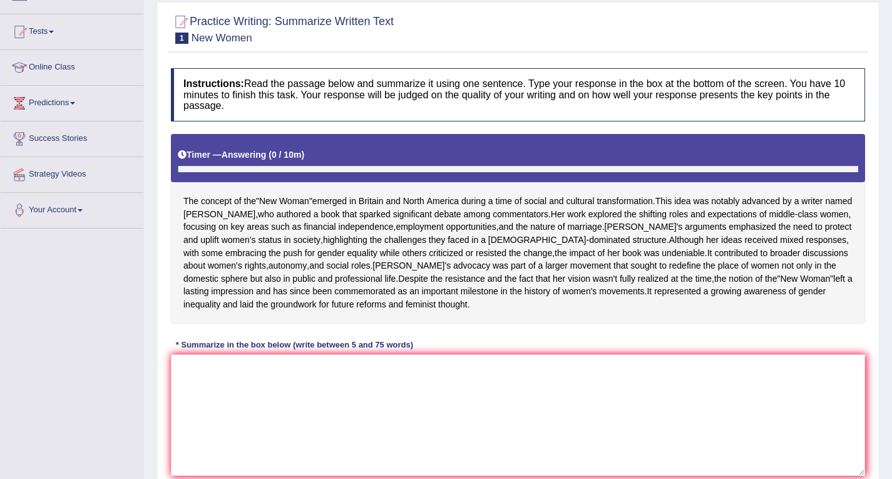
scroll to position [245, 0]
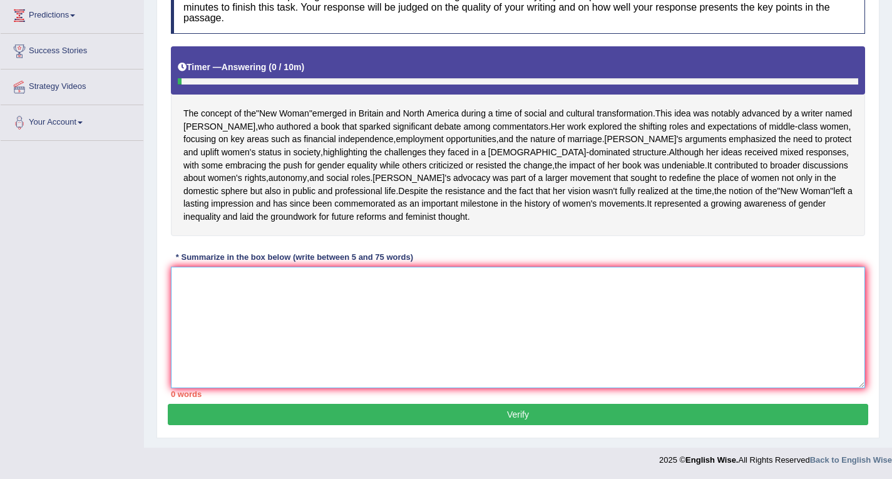
click at [265, 313] on textarea at bounding box center [518, 327] width 695 height 121
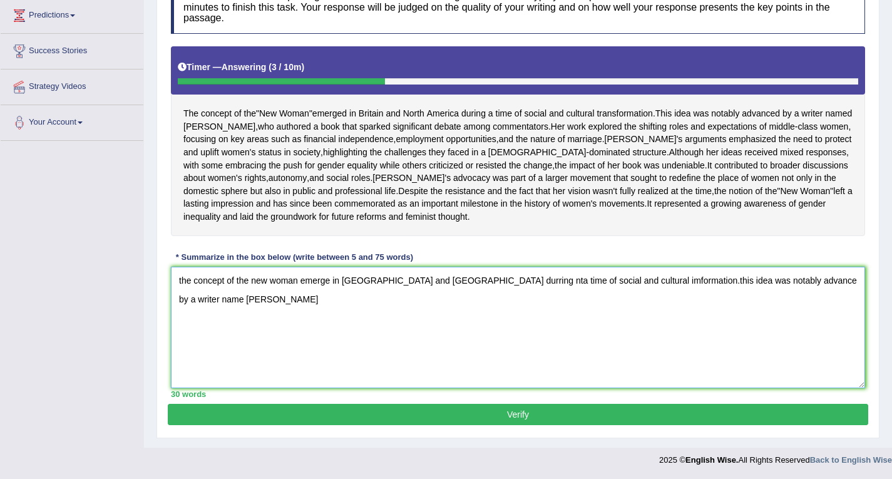
type textarea "the concept of the new woman emerge in [GEOGRAPHIC_DATA] and [GEOGRAPHIC_DATA] …"
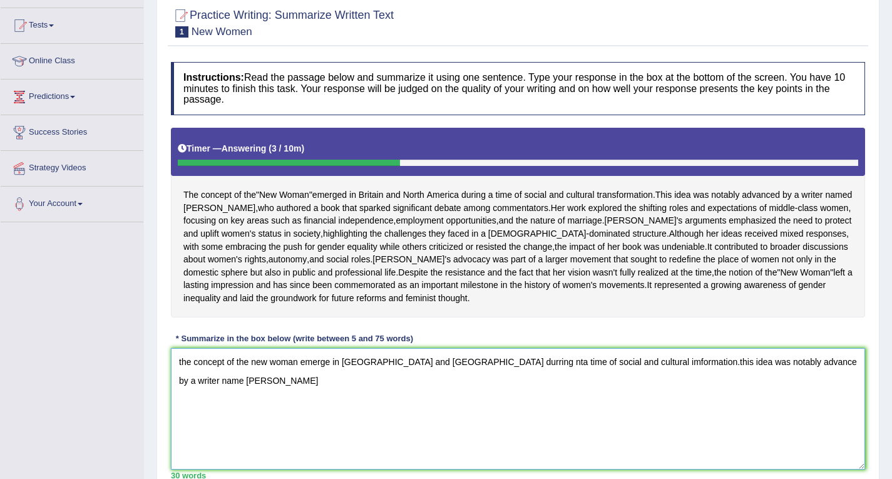
scroll to position [0, 0]
